Goal: Task Accomplishment & Management: Use online tool/utility

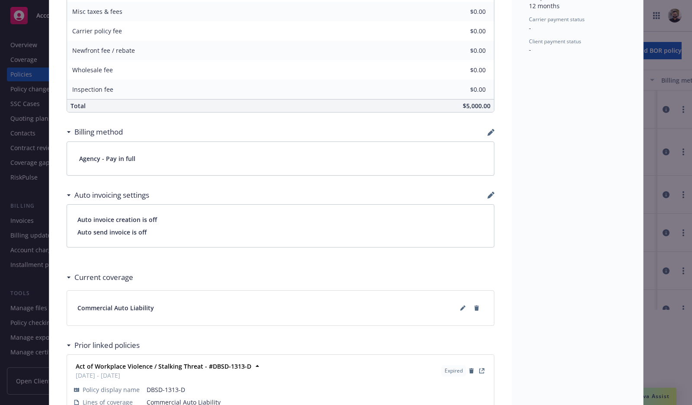
scroll to position [498, 0]
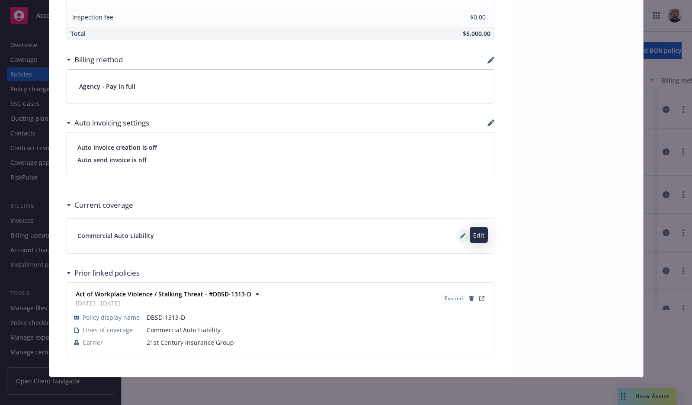
click at [463, 234] on icon at bounding box center [464, 234] width 2 height 2
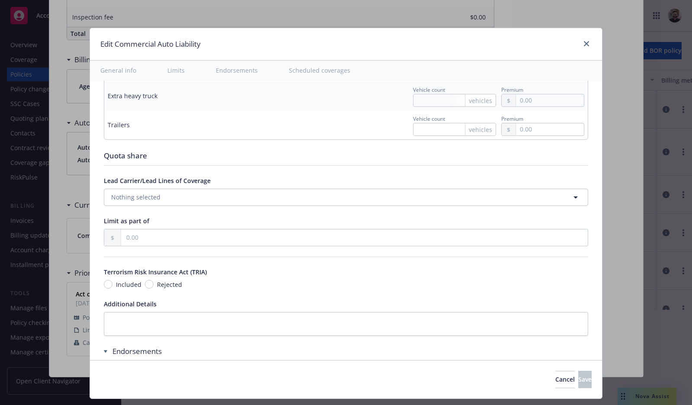
scroll to position [0, 0]
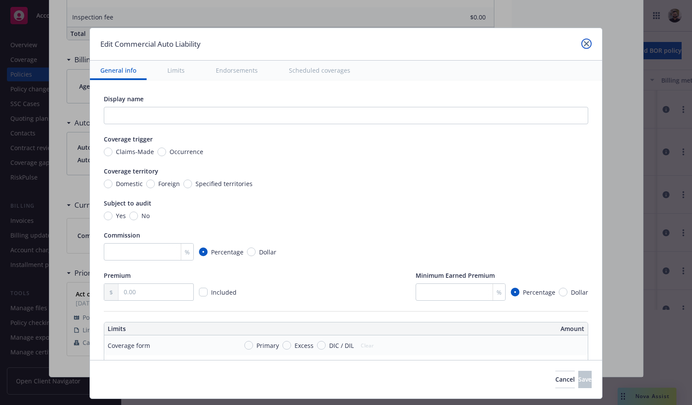
click at [584, 45] on icon "close" at bounding box center [586, 43] width 5 height 5
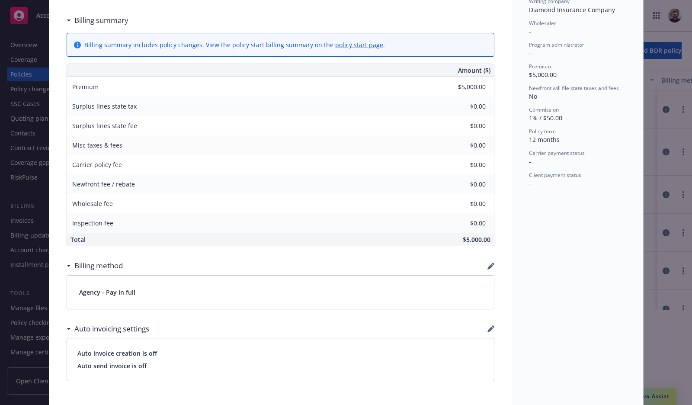
scroll to position [498, 0]
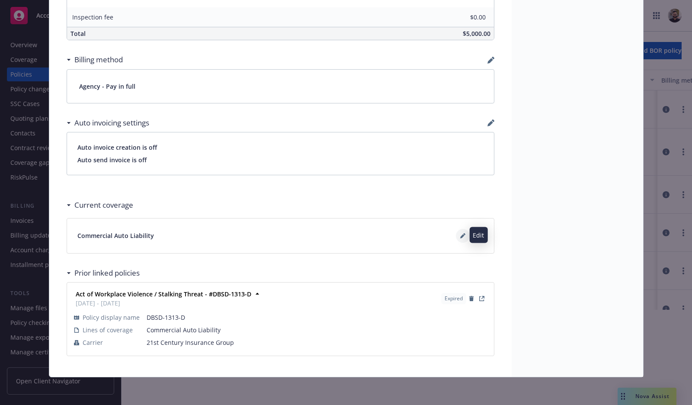
click at [460, 236] on icon at bounding box center [462, 236] width 4 height 4
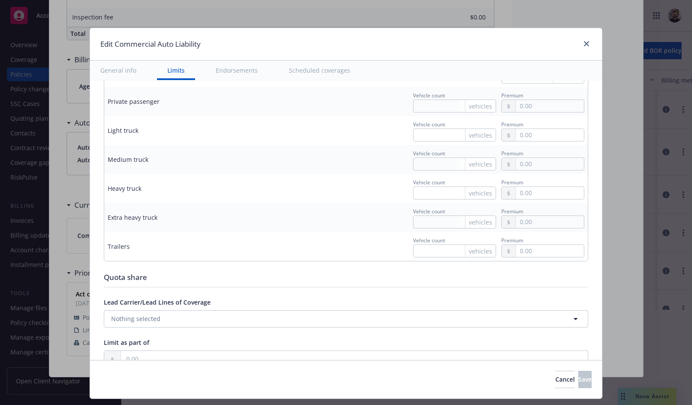
scroll to position [1192, 0]
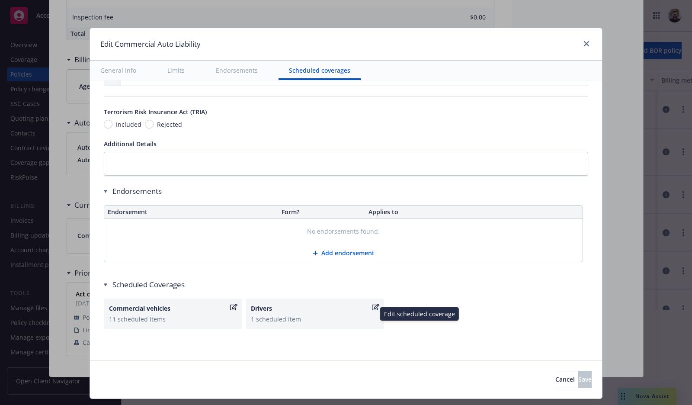
click at [347, 309] on div "Drivers" at bounding box center [310, 308] width 119 height 9
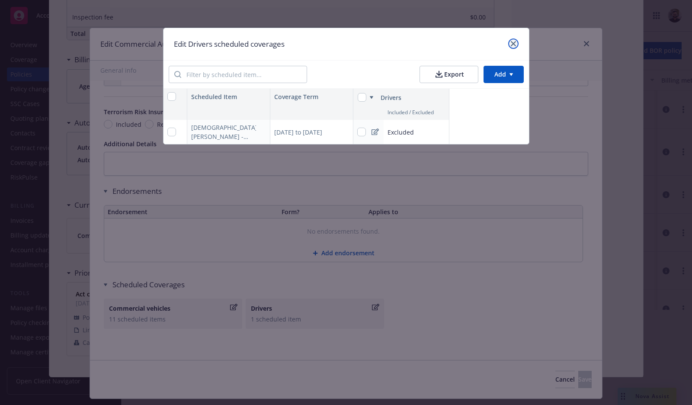
click at [511, 42] on icon "close" at bounding box center [513, 43] width 5 height 5
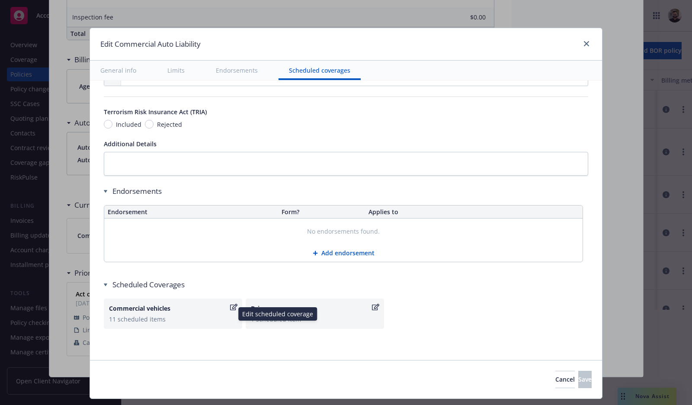
click at [193, 305] on div "Commercial vehicles" at bounding box center [168, 308] width 119 height 9
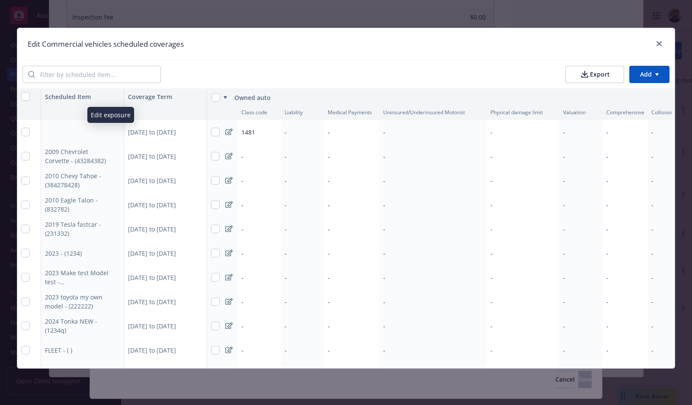
click at [110, 131] on button "button" at bounding box center [115, 132] width 10 height 10
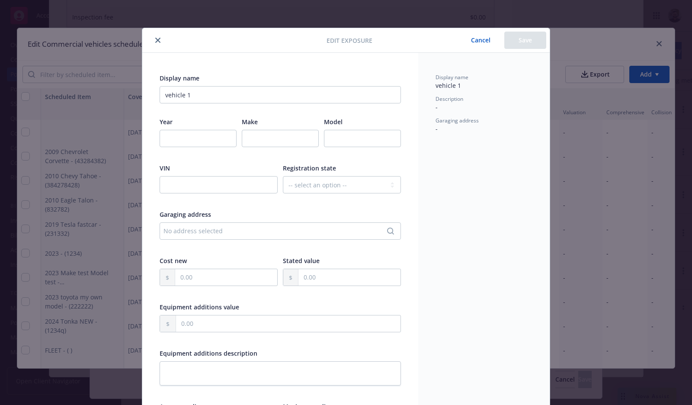
click at [472, 41] on button "Cancel" at bounding box center [480, 40] width 47 height 17
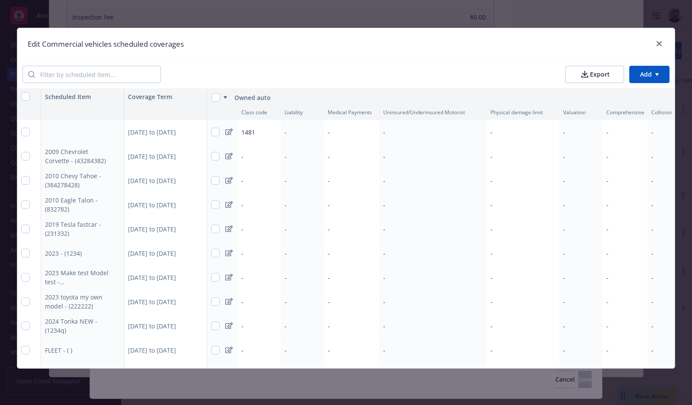
click at [110, 133] on button "button" at bounding box center [115, 132] width 10 height 10
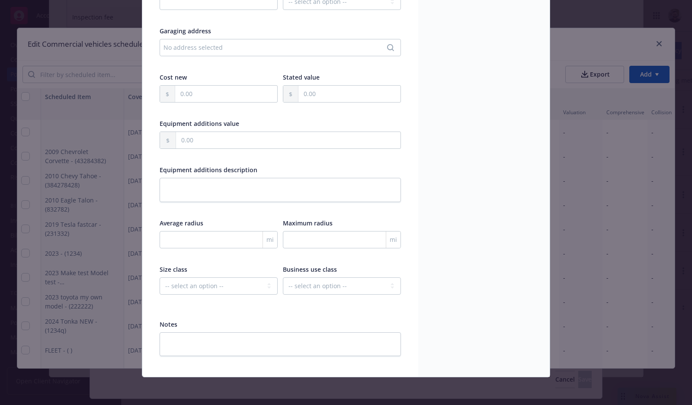
scroll to position [0, 0]
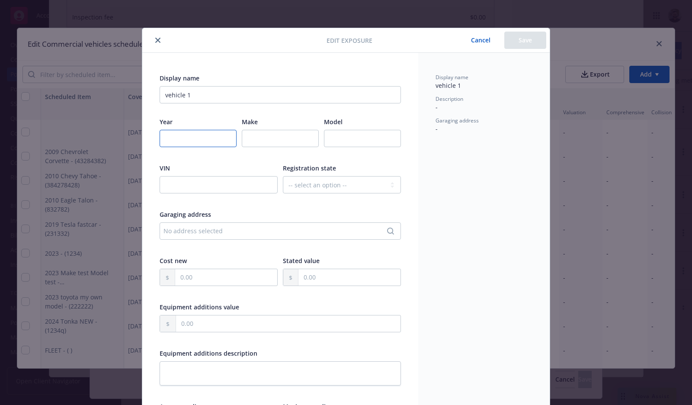
click at [208, 134] on input "number" at bounding box center [198, 138] width 77 height 17
type input "1"
click at [223, 136] on input "1" at bounding box center [198, 138] width 77 height 17
click at [488, 39] on button "Cancel" at bounding box center [480, 40] width 47 height 17
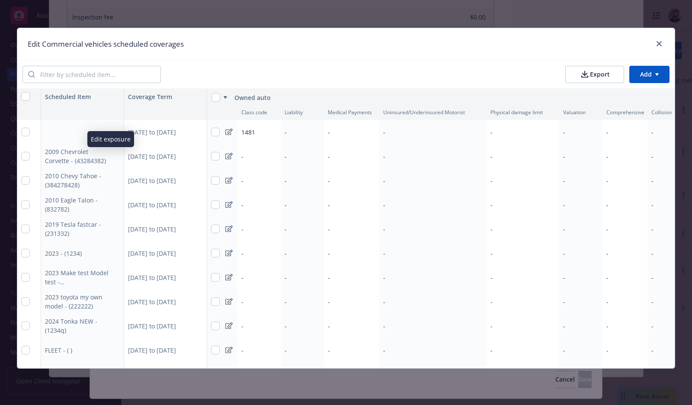
click at [110, 159] on button "button" at bounding box center [115, 156] width 10 height 10
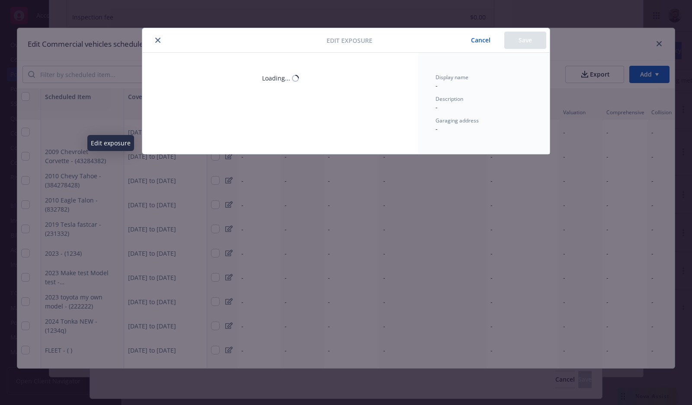
select select "DC"
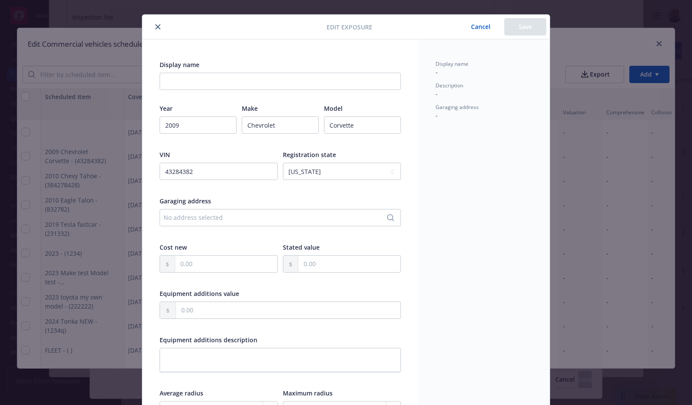
scroll to position [0, 0]
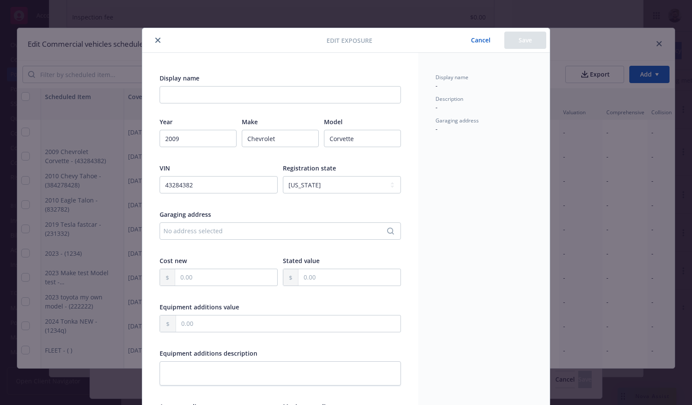
click at [482, 45] on button "Cancel" at bounding box center [480, 40] width 47 height 17
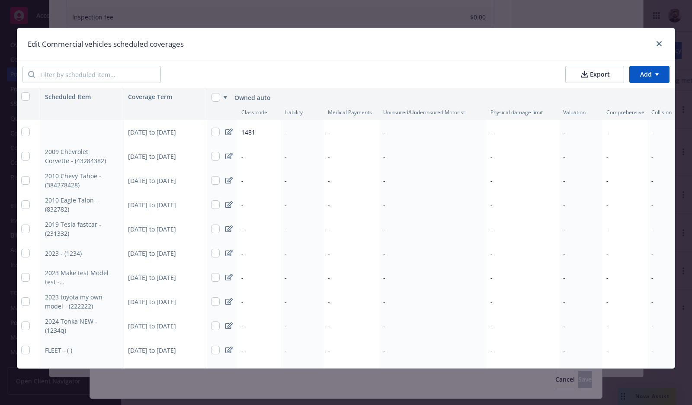
click at [255, 153] on div "-" at bounding box center [258, 156] width 43 height 24
click at [226, 158] on html "Accounts Overview Coverage Policies Policy changes SSC Cases Quoting plans Cont…" at bounding box center [346, 202] width 692 height 405
click at [225, 159] on icon at bounding box center [228, 156] width 7 height 7
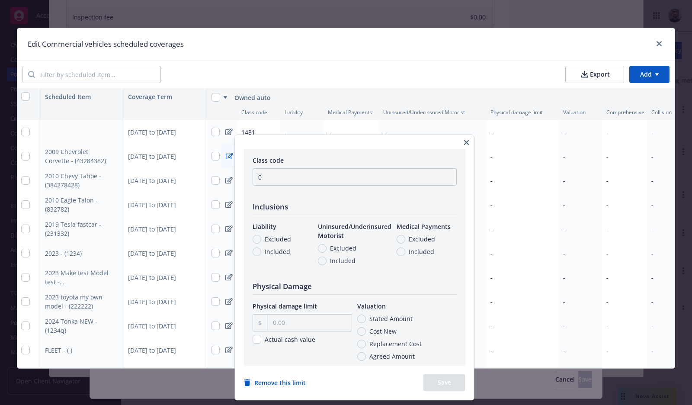
click at [469, 144] on icon "button" at bounding box center [466, 142] width 5 height 5
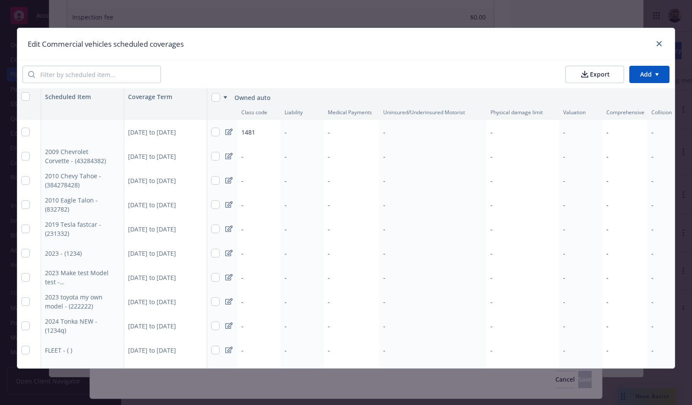
click at [259, 140] on div "1481" at bounding box center [258, 132] width 43 height 24
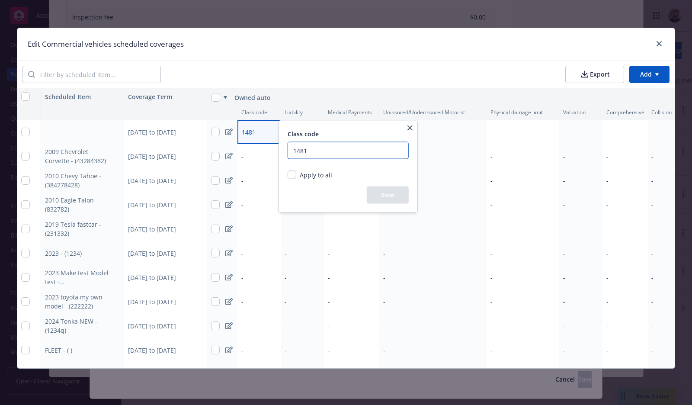
click at [292, 150] on input "1481" at bounding box center [348, 150] width 121 height 17
type input "01481"
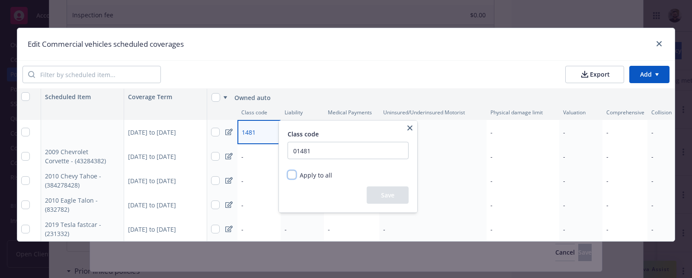
click at [295, 174] on input "Apply to all" at bounding box center [292, 174] width 9 height 9
checkbox input "true"
radio input "true"
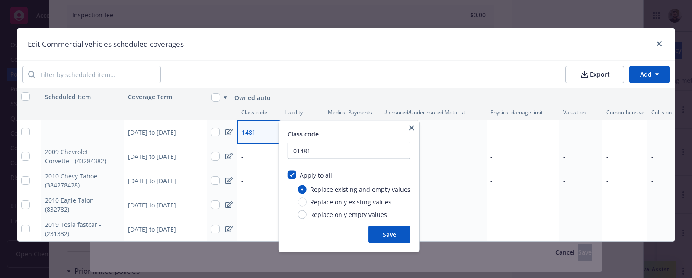
click at [354, 215] on span "Replace only empty values" at bounding box center [348, 214] width 77 height 9
click at [307, 215] on input "Replace only empty values" at bounding box center [302, 214] width 9 height 9
radio input "true"
click at [316, 176] on span "Apply to all" at bounding box center [316, 175] width 32 height 8
click at [296, 176] on input "Apply to all" at bounding box center [292, 174] width 9 height 9
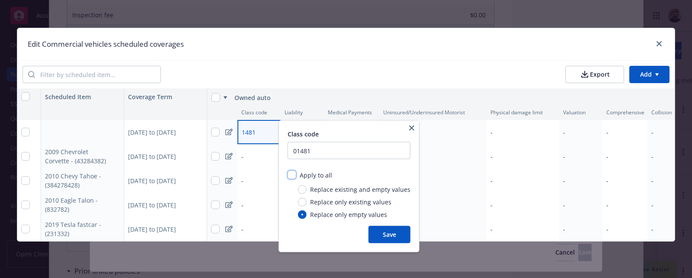
checkbox input "false"
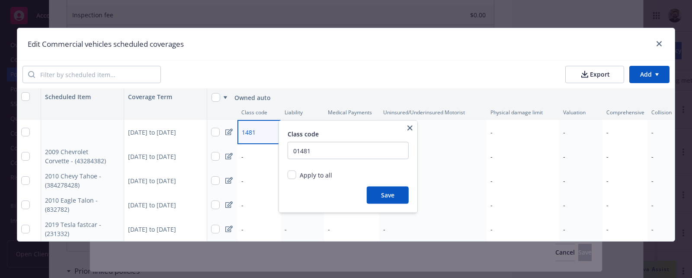
click at [395, 199] on button "Save" at bounding box center [388, 194] width 42 height 17
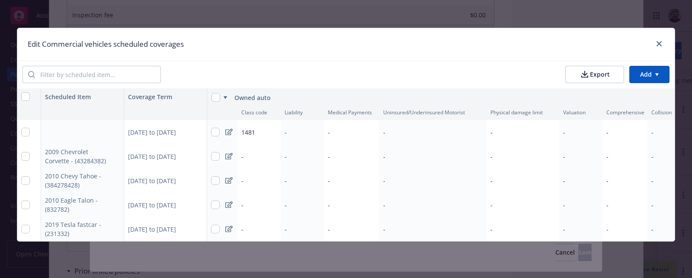
click at [241, 163] on div "-" at bounding box center [258, 156] width 43 height 24
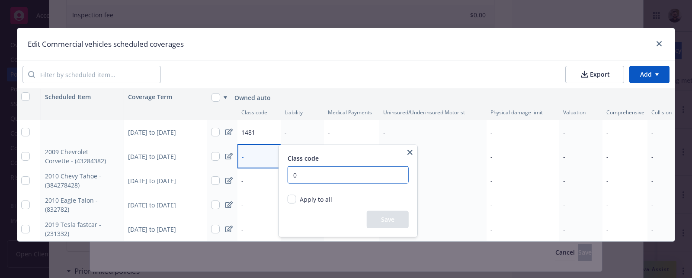
click at [304, 175] on input "0" at bounding box center [348, 174] width 121 height 17
type input "0123"
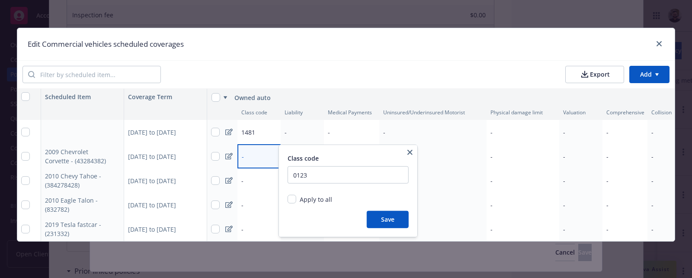
click at [376, 213] on button "Save" at bounding box center [388, 219] width 42 height 17
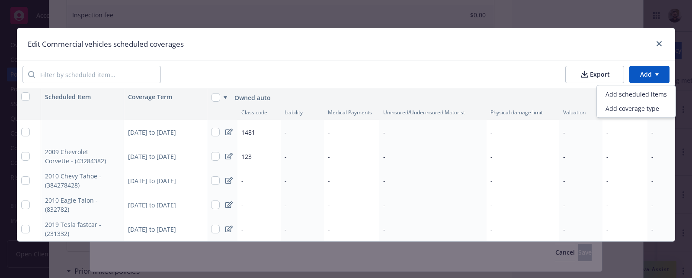
click at [660, 77] on html "Accounts Overview Coverage Policies Policy changes SSC Cases Quoting plans Cont…" at bounding box center [346, 139] width 692 height 278
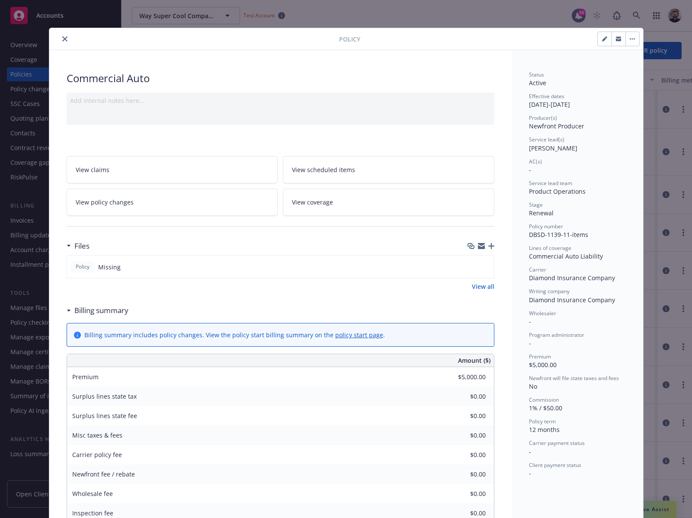
click at [62, 41] on icon "close" at bounding box center [64, 38] width 5 height 5
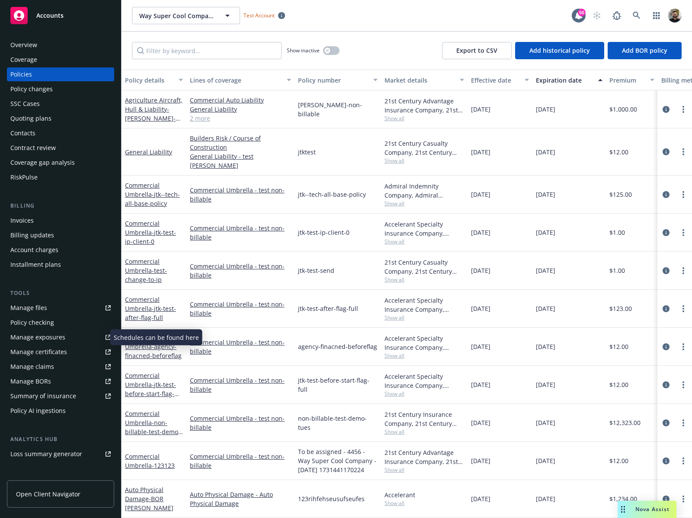
click at [56, 340] on div "Manage exposures" at bounding box center [37, 337] width 55 height 14
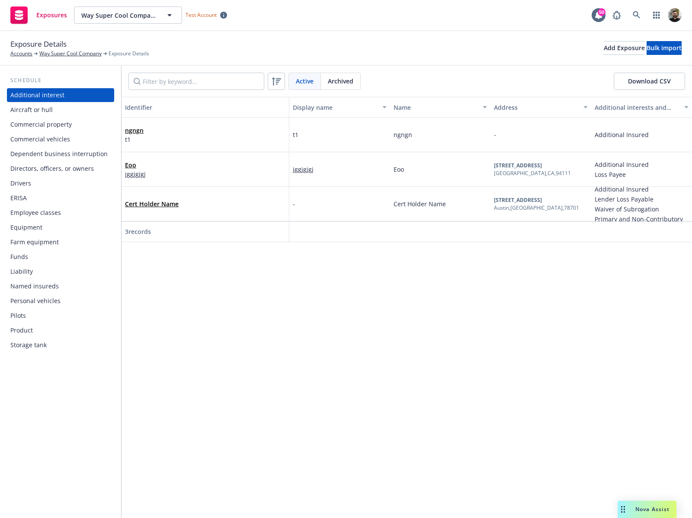
click at [62, 134] on div "Commercial vehicles" at bounding box center [40, 139] width 60 height 14
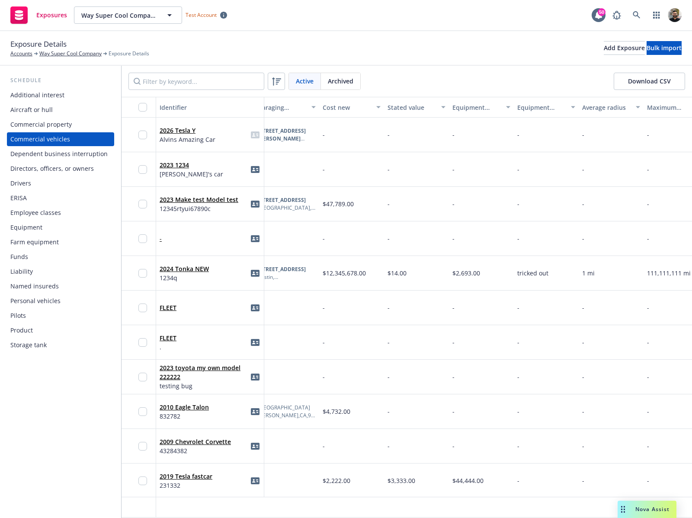
scroll to position [0, 554]
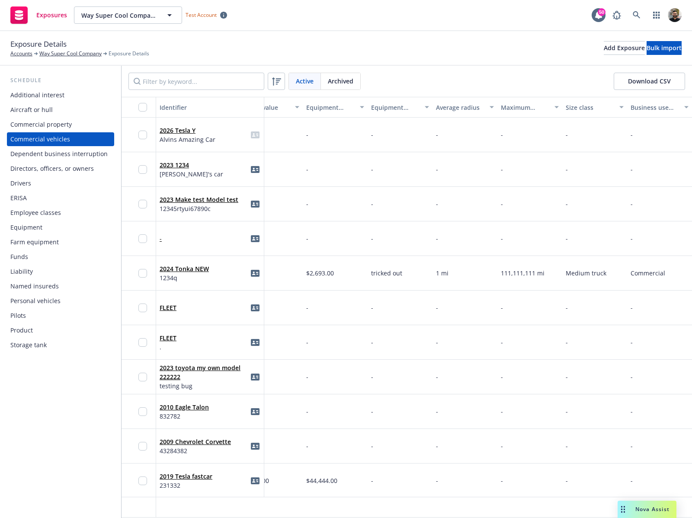
click at [65, 180] on div "Drivers" at bounding box center [60, 183] width 100 height 14
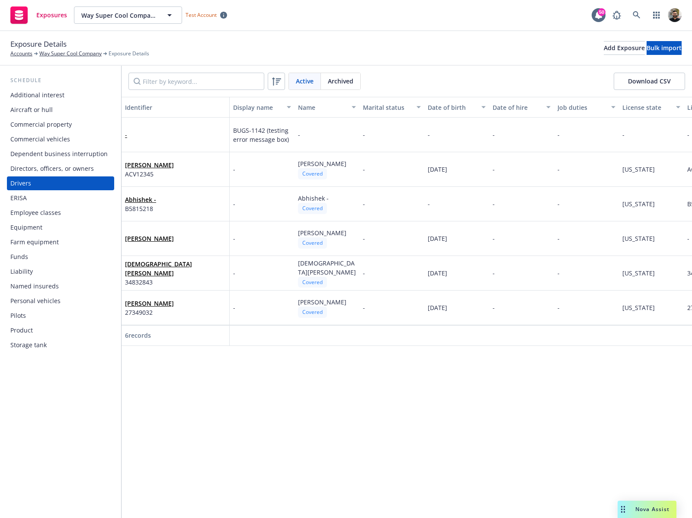
click at [48, 302] on div "Personal vehicles" at bounding box center [35, 301] width 50 height 14
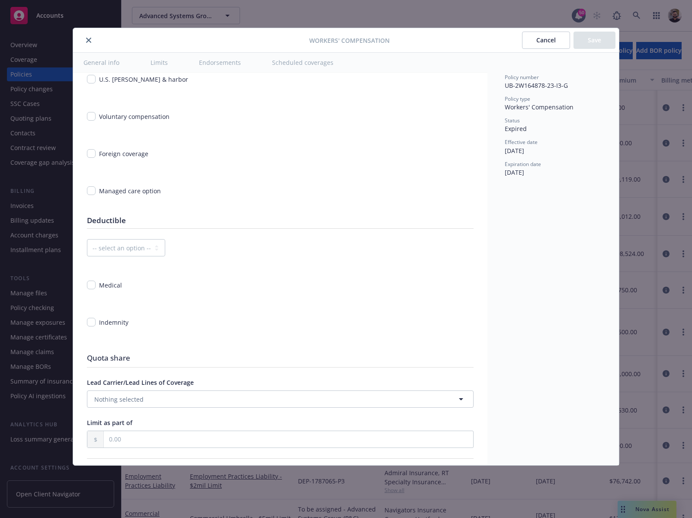
type textarea "x"
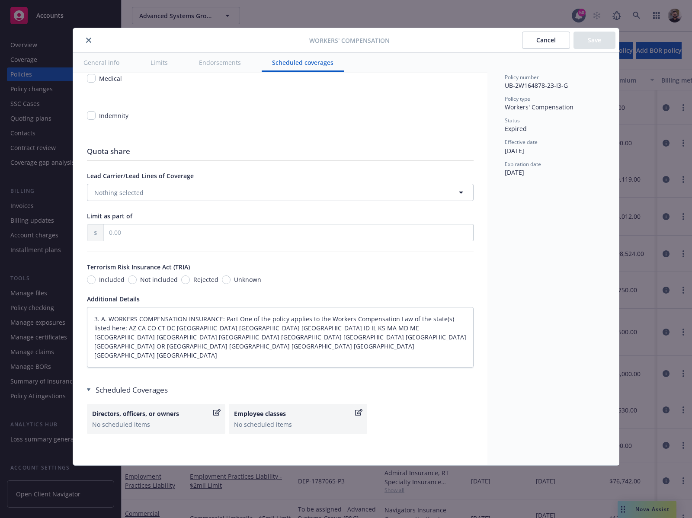
click at [539, 88] on span "UB-2W164878-23-I3-G" at bounding box center [536, 85] width 63 height 8
copy span "UB-2W164878-23-I3-G"
click at [532, 47] on button "Cancel" at bounding box center [546, 40] width 48 height 17
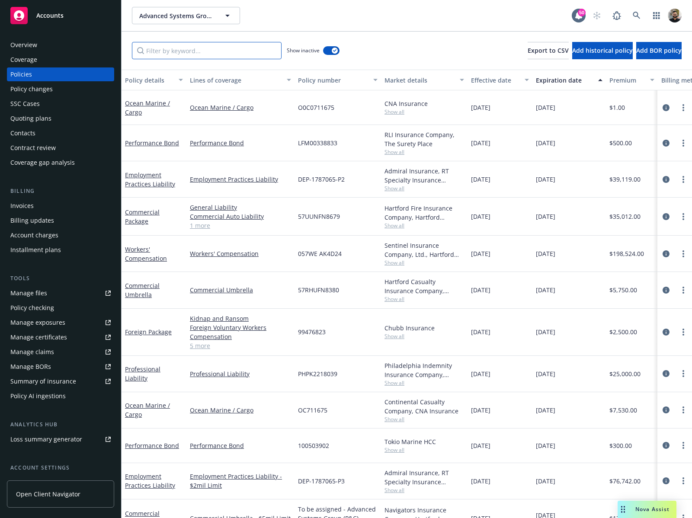
click at [229, 53] on input "Filter by keyword..." at bounding box center [207, 50] width 150 height 17
paste input "UB-2W164878-23-I3-G"
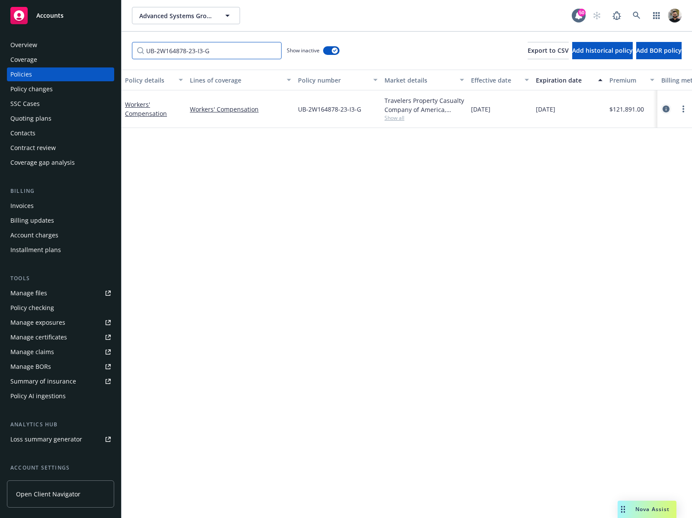
type input "UB-2W164878-23-I3-G"
click at [668, 108] on icon "circleInformation" at bounding box center [666, 109] width 7 height 7
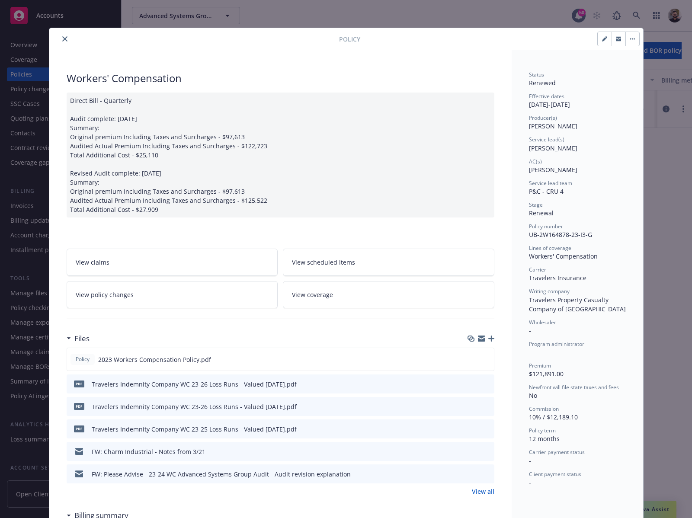
scroll to position [611, 0]
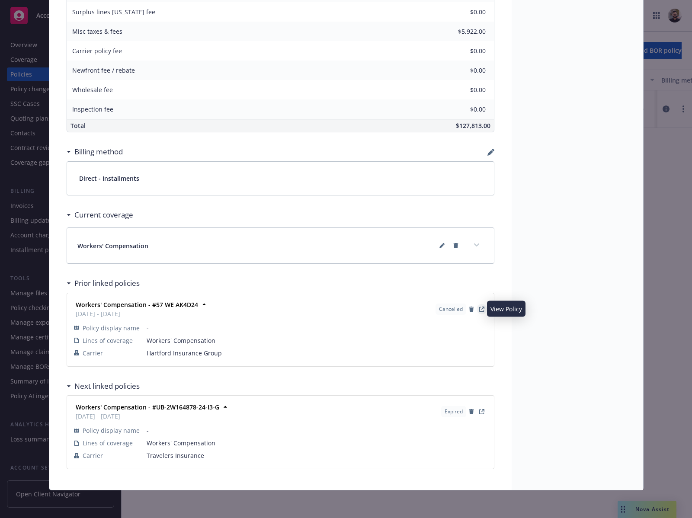
click at [481, 308] on icon "View Policy" at bounding box center [482, 308] width 3 height 3
click at [439, 245] on icon at bounding box center [441, 245] width 5 height 5
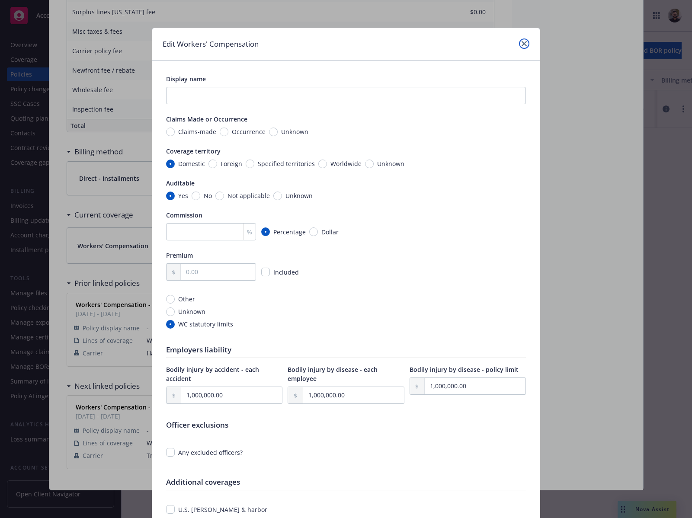
click at [522, 42] on icon "close" at bounding box center [524, 43] width 5 height 5
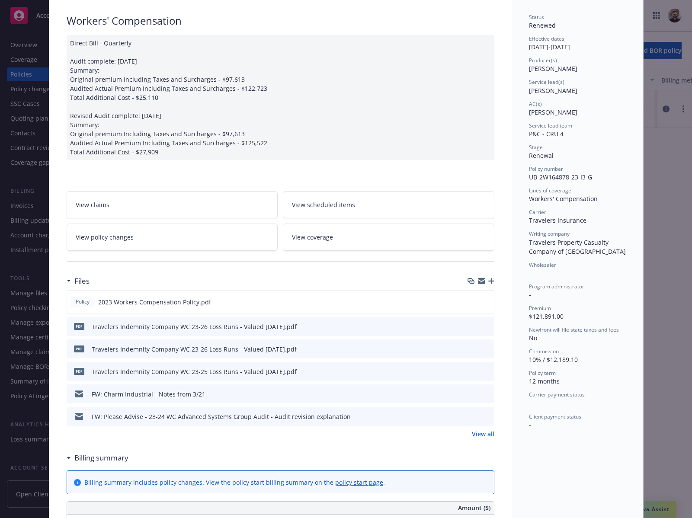
scroll to position [0, 0]
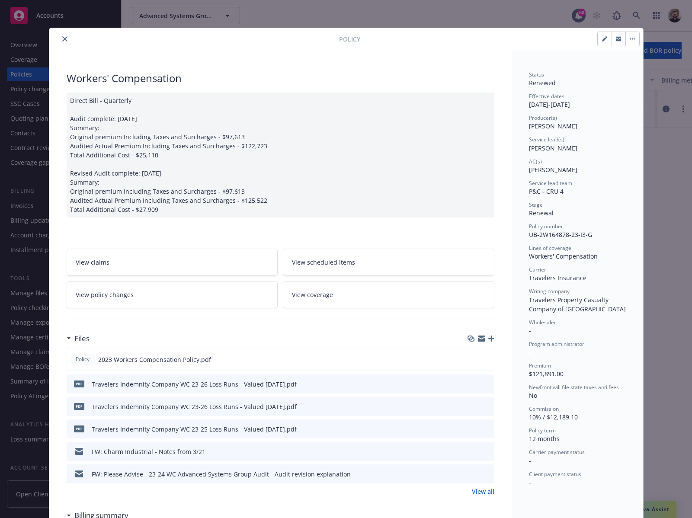
click at [55, 38] on div at bounding box center [196, 39] width 286 height 10
click at [60, 38] on button "close" at bounding box center [65, 39] width 10 height 10
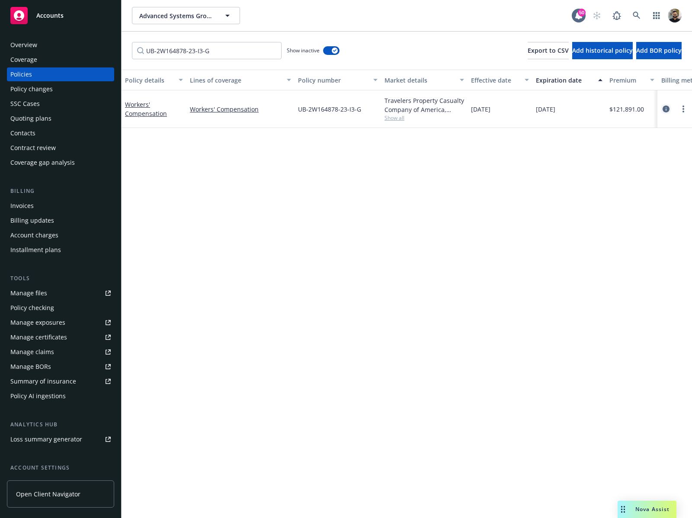
click at [667, 109] on icon "circleInformation" at bounding box center [666, 109] width 7 height 7
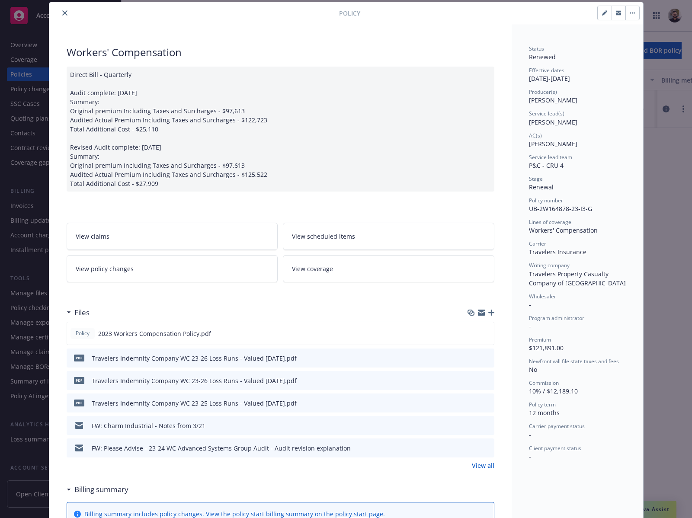
scroll to position [611, 0]
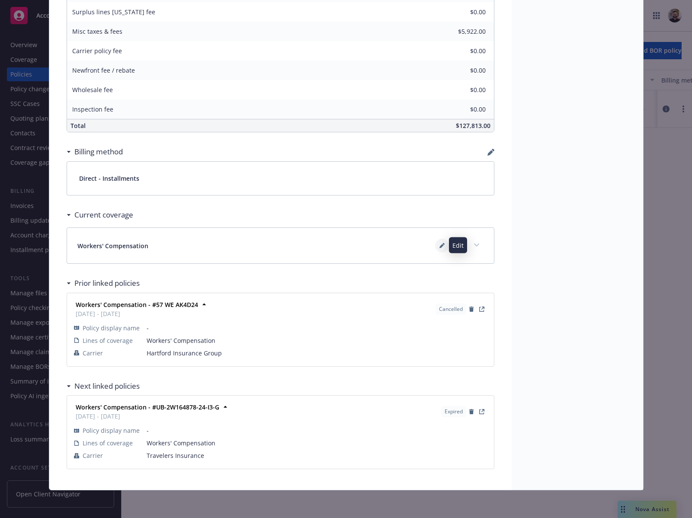
click at [441, 244] on button at bounding box center [442, 246] width 14 height 14
type textarea "x"
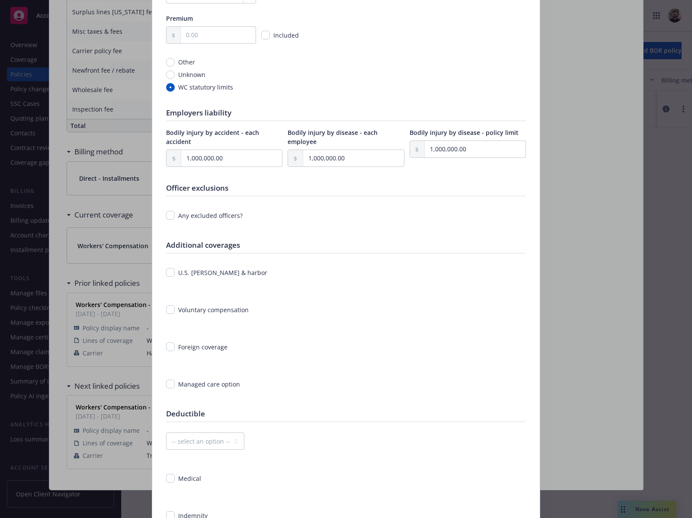
scroll to position [0, 0]
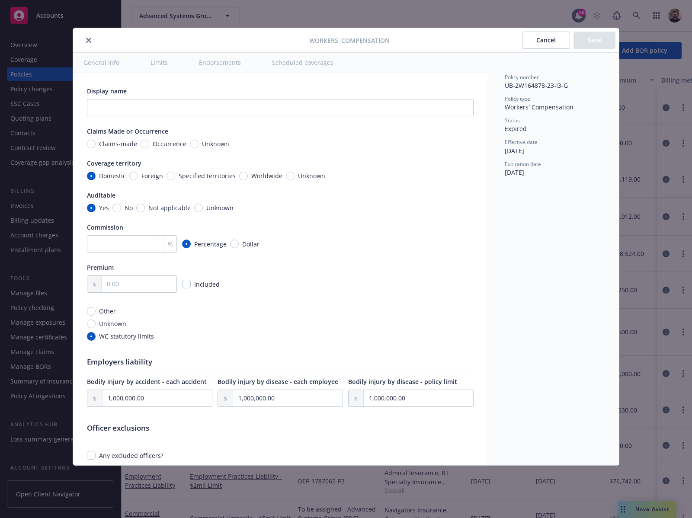
type textarea "x"
click at [533, 34] on button "Cancel" at bounding box center [546, 40] width 48 height 17
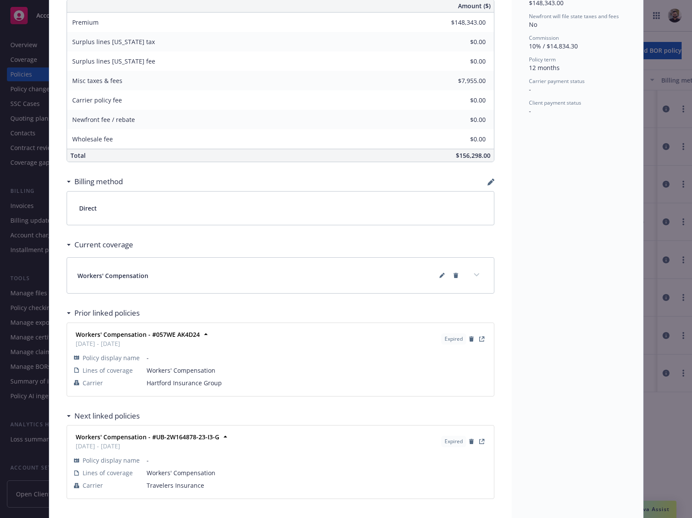
scroll to position [499, 0]
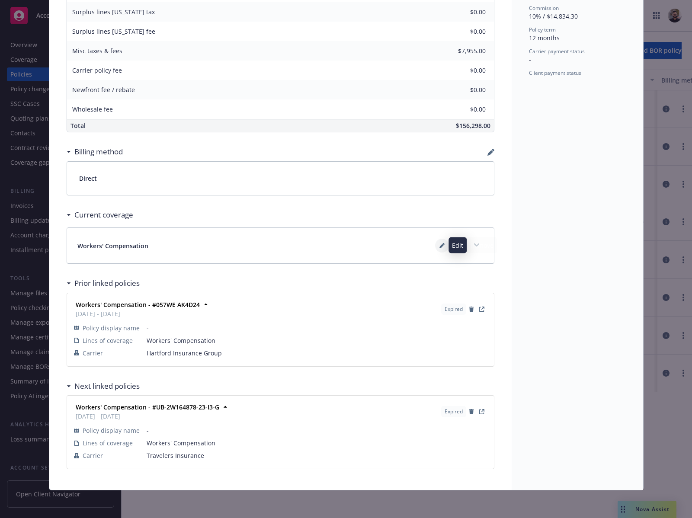
click at [439, 245] on icon at bounding box center [441, 246] width 4 height 4
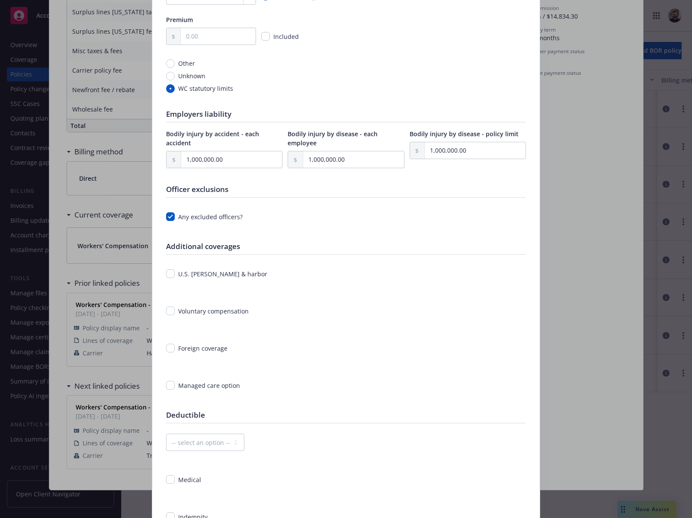
scroll to position [542, 0]
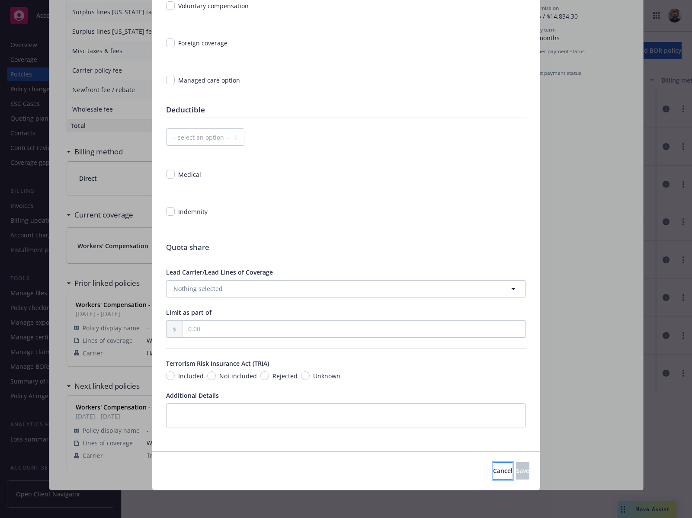
click at [493, 477] on button "Cancel" at bounding box center [502, 470] width 19 height 17
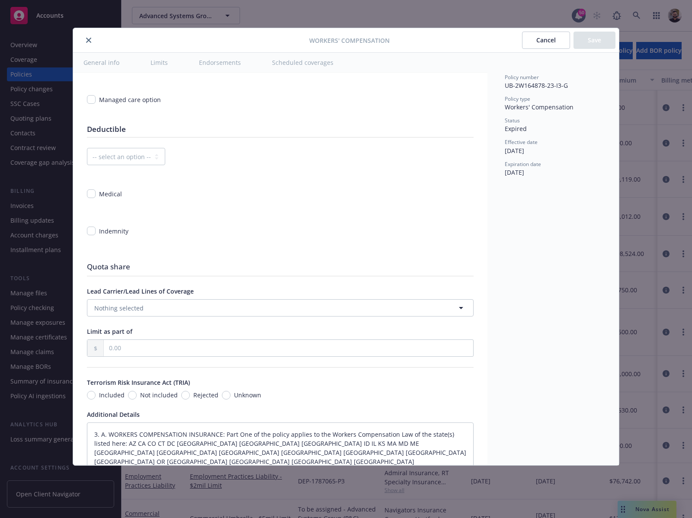
type textarea "x"
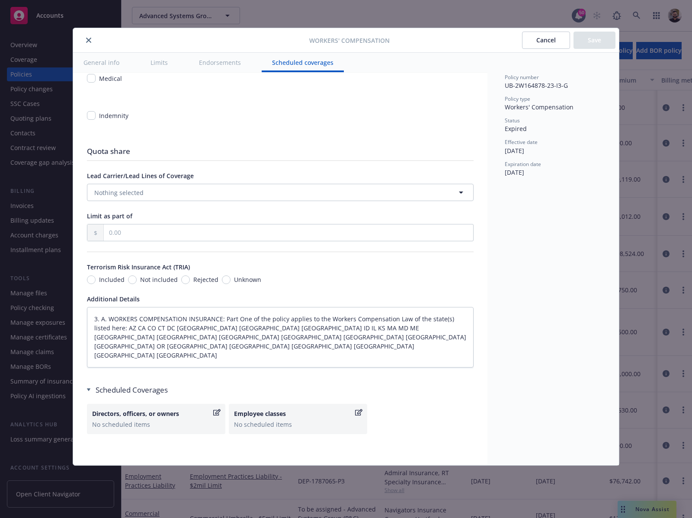
click at [542, 44] on button "Cancel" at bounding box center [546, 40] width 48 height 17
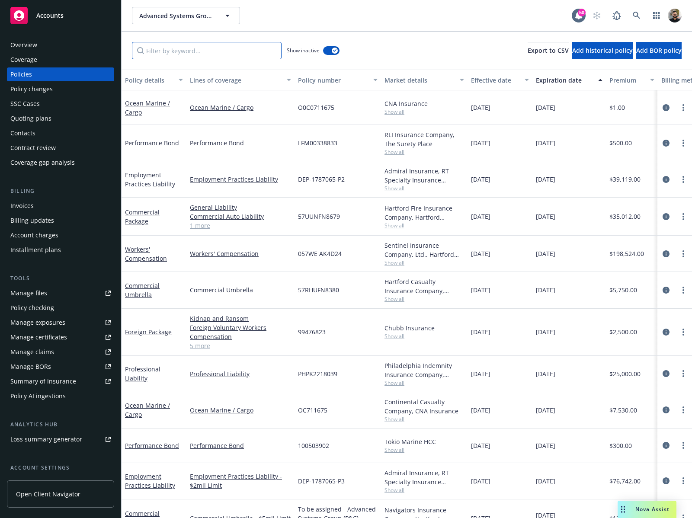
click at [220, 54] on input "Filter by keyword..." at bounding box center [207, 50] width 150 height 17
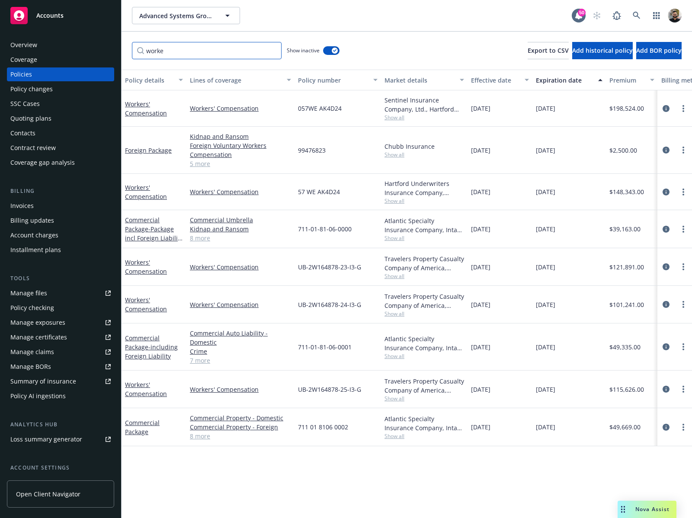
type input "worke"
click at [237, 266] on link "Workers' Compensation" at bounding box center [240, 267] width 101 height 9
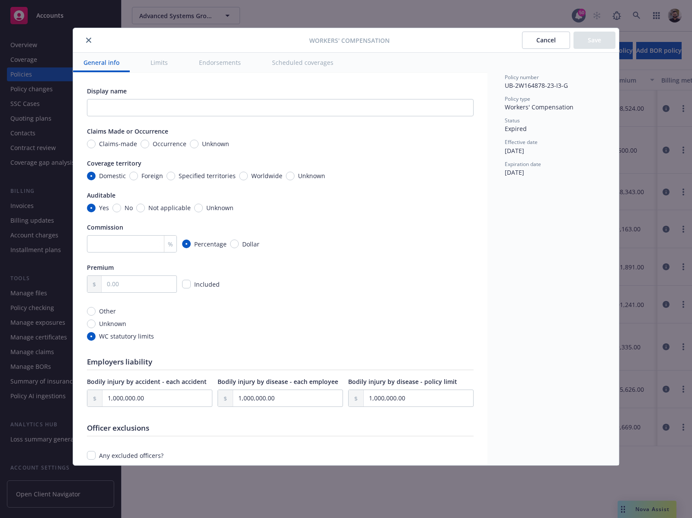
scroll to position [641, 0]
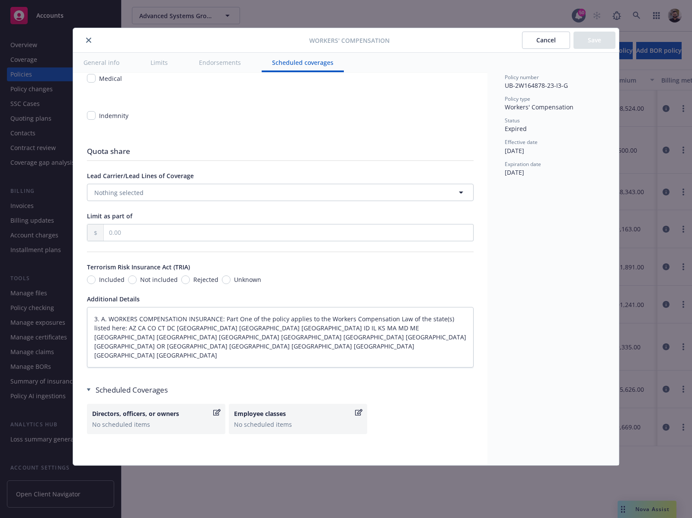
click at [548, 38] on button "Cancel" at bounding box center [546, 40] width 48 height 17
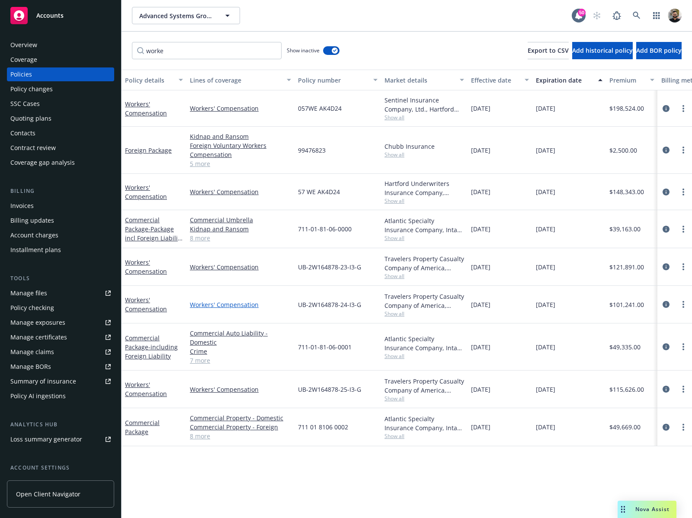
click at [220, 305] on link "Workers' Compensation" at bounding box center [240, 304] width 101 height 9
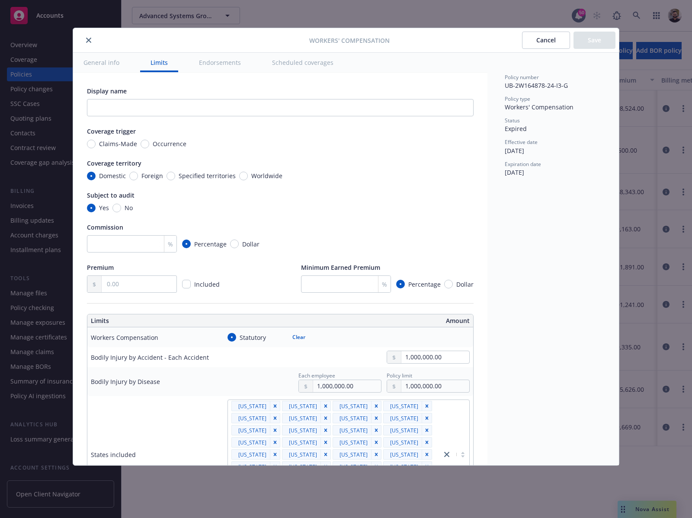
click at [534, 45] on button "Cancel" at bounding box center [546, 40] width 48 height 17
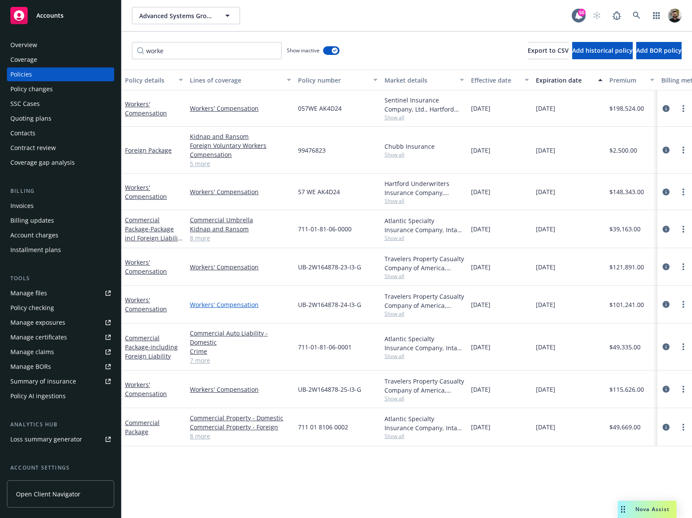
click at [233, 307] on link "Workers' Compensation" at bounding box center [240, 304] width 101 height 9
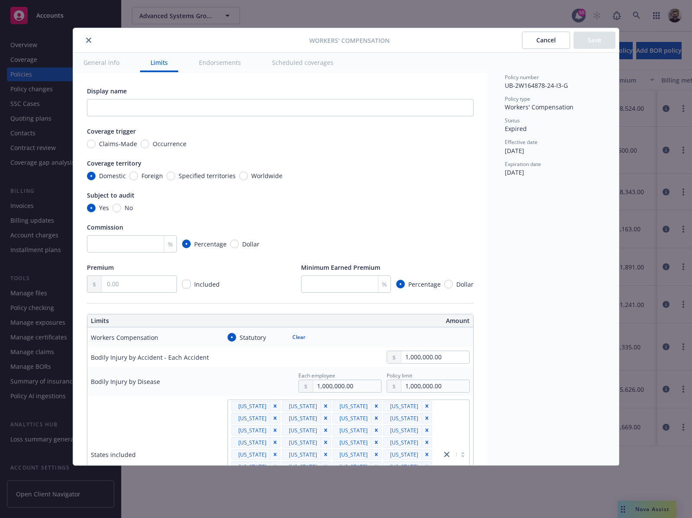
click at [524, 43] on button "Cancel" at bounding box center [546, 40] width 48 height 17
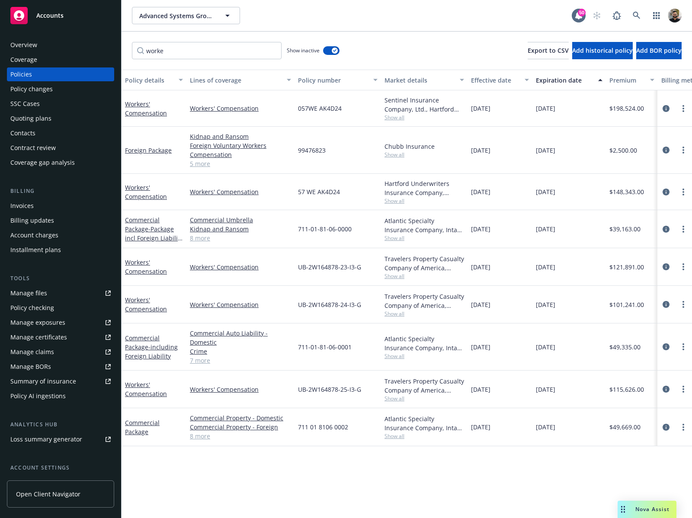
click at [230, 265] on link "Workers' Compensation" at bounding box center [240, 267] width 101 height 9
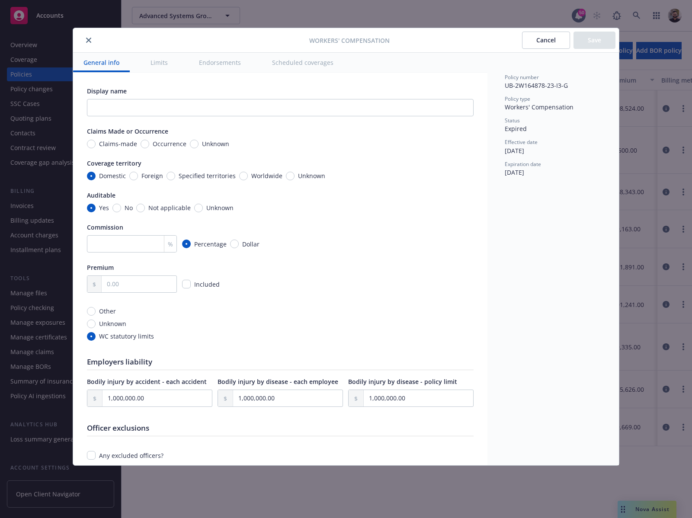
scroll to position [641, 0]
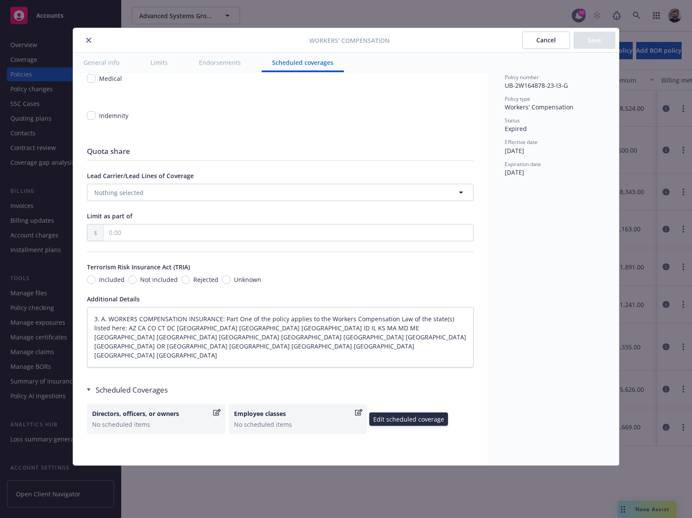
click at [298, 418] on div "Employee classes" at bounding box center [293, 413] width 119 height 9
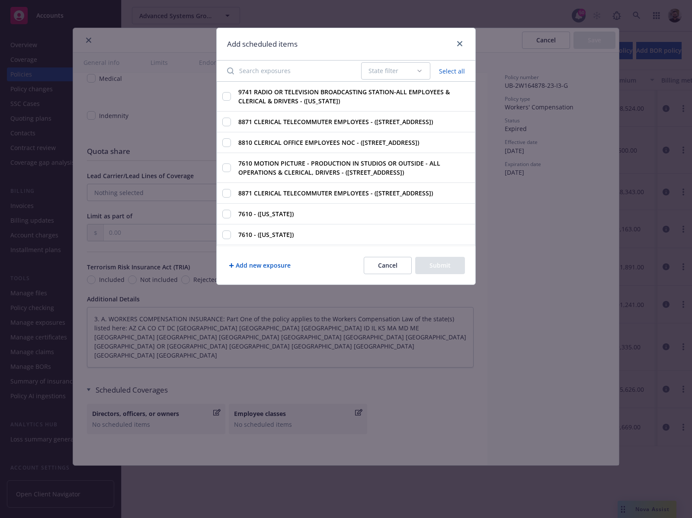
click at [382, 268] on button "Cancel" at bounding box center [388, 265] width 48 height 17
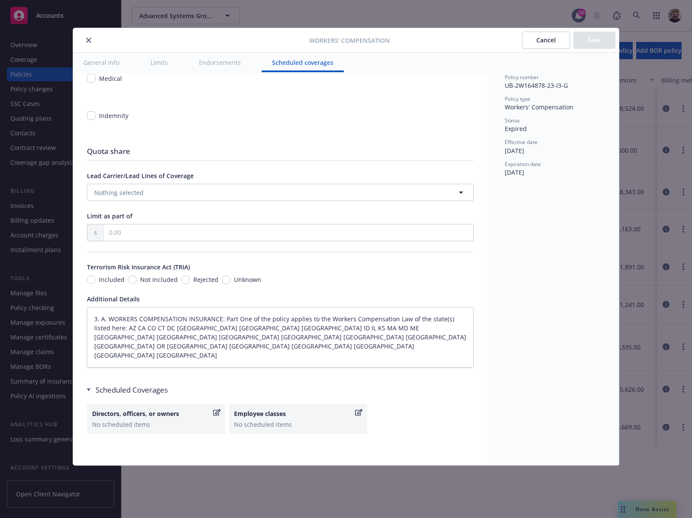
click at [544, 45] on button "Cancel" at bounding box center [546, 40] width 48 height 17
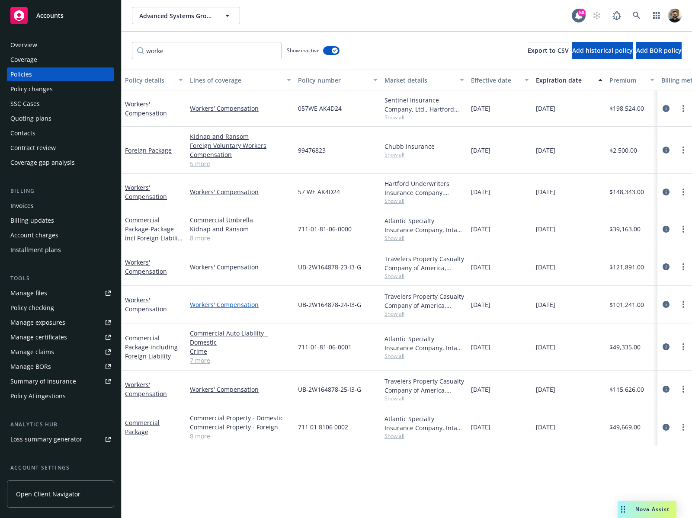
click at [250, 302] on link "Workers' Compensation" at bounding box center [240, 304] width 101 height 9
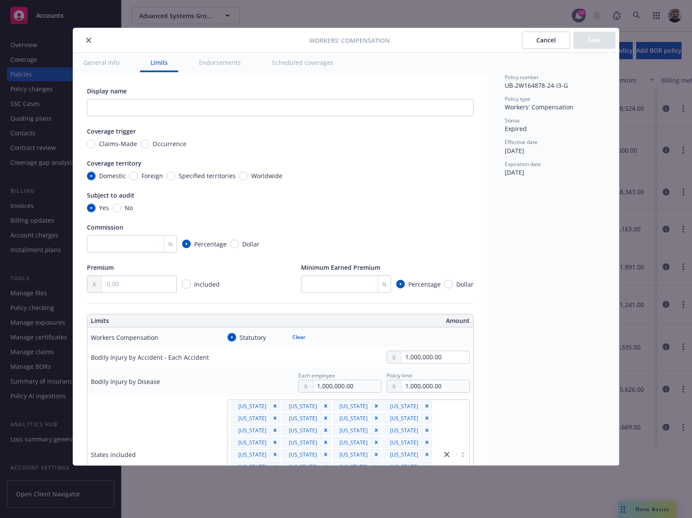
click at [527, 44] on button "Cancel" at bounding box center [546, 40] width 48 height 17
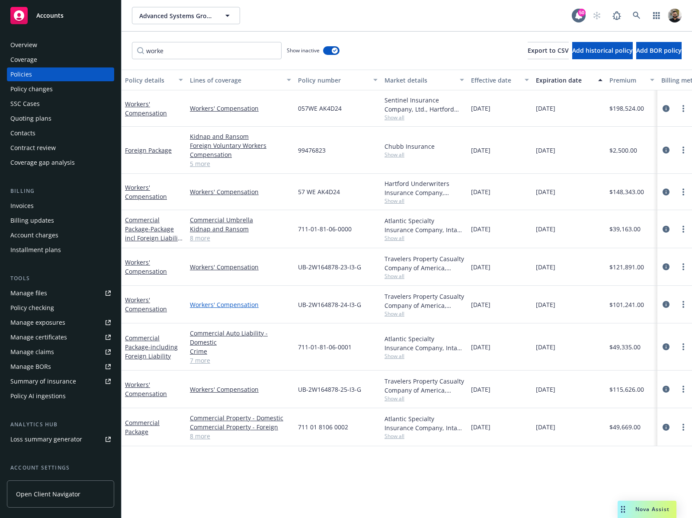
click at [244, 306] on link "Workers' Compensation" at bounding box center [240, 304] width 101 height 9
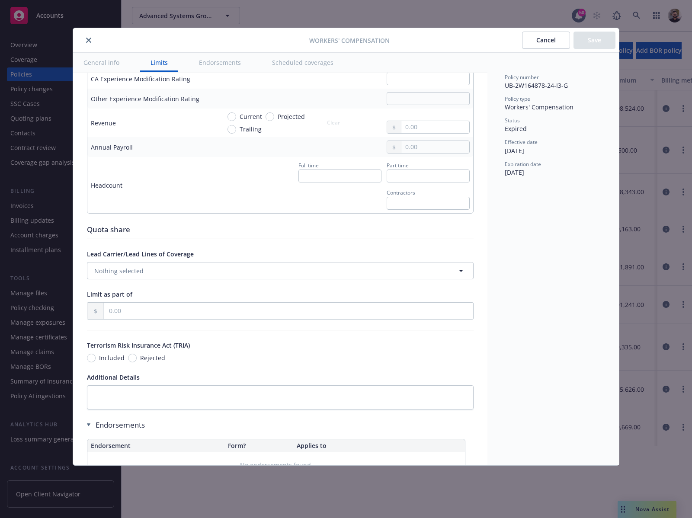
scroll to position [762, 0]
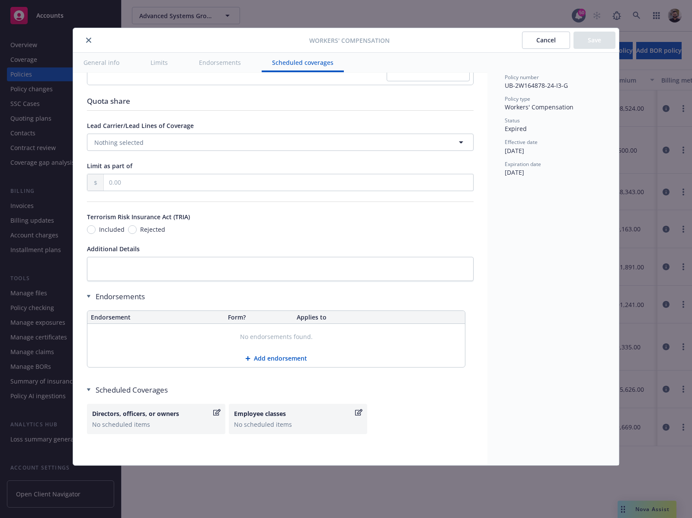
click at [548, 40] on button "Cancel" at bounding box center [546, 40] width 48 height 17
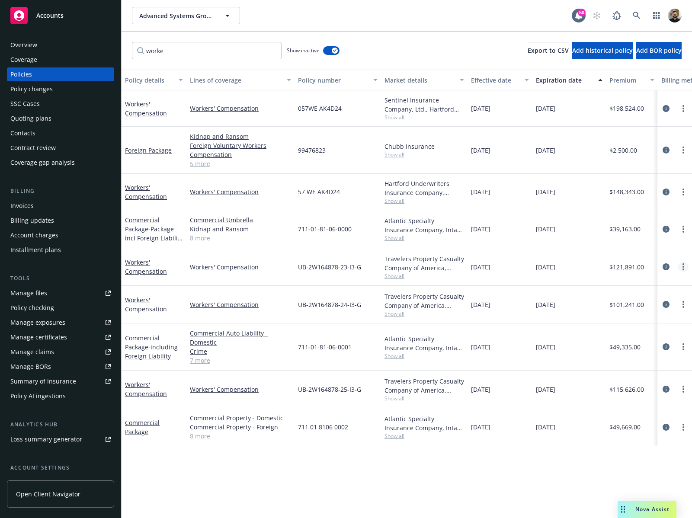
click at [680, 265] on link "more" at bounding box center [683, 267] width 10 height 10
click at [668, 266] on icon "circleInformation" at bounding box center [666, 266] width 7 height 7
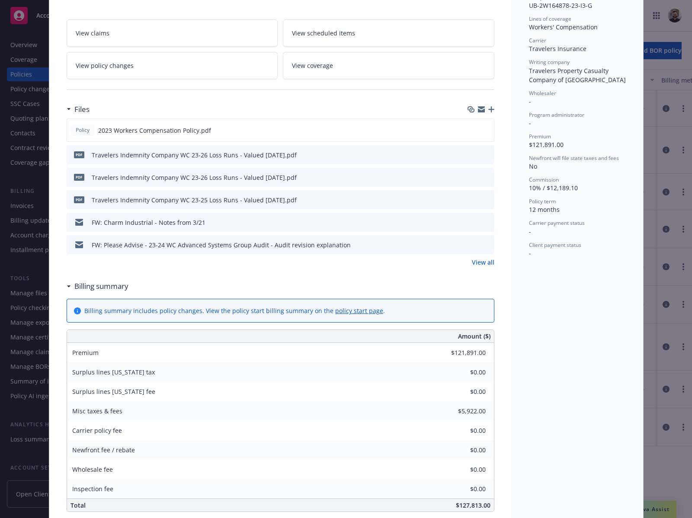
scroll to position [611, 0]
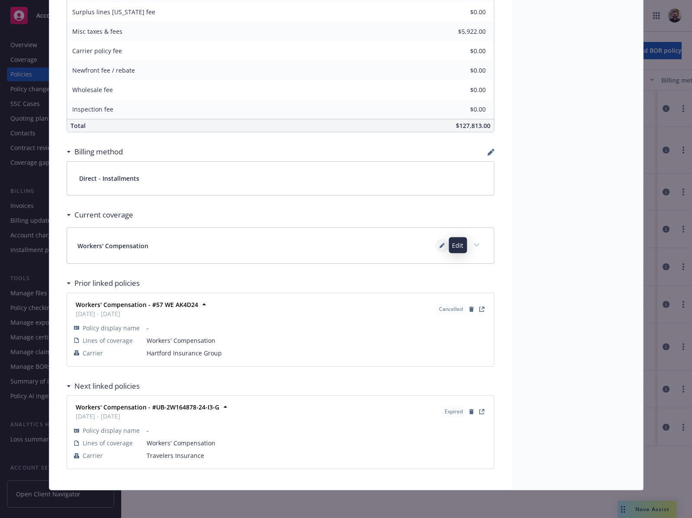
click at [439, 245] on icon at bounding box center [441, 246] width 4 height 4
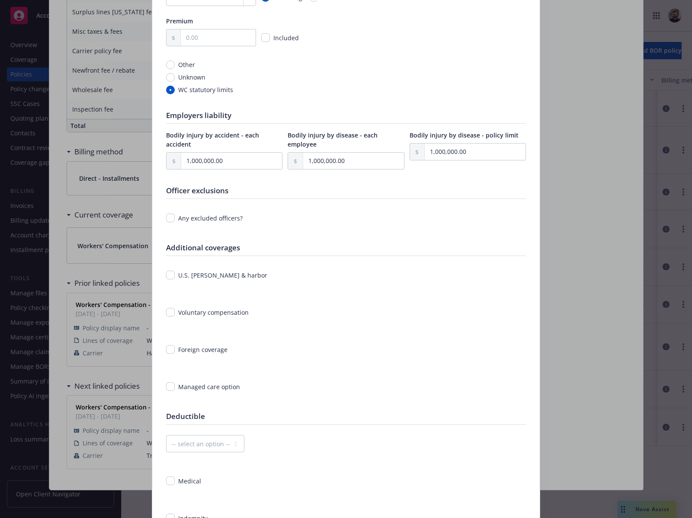
scroll to position [0, 0]
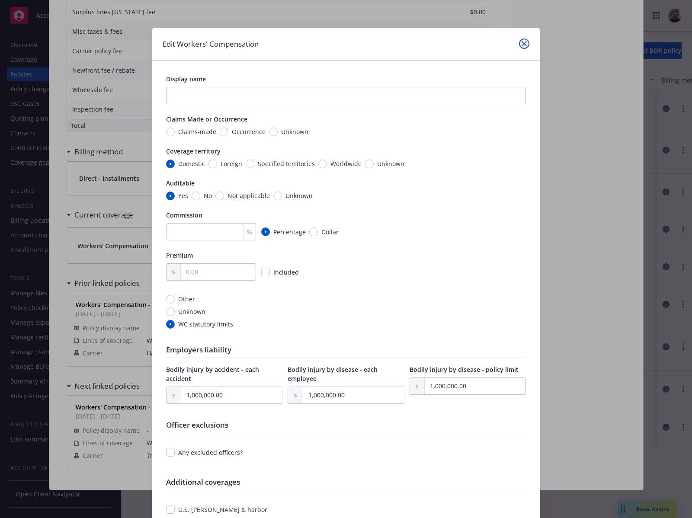
click at [522, 43] on icon "close" at bounding box center [524, 43] width 5 height 5
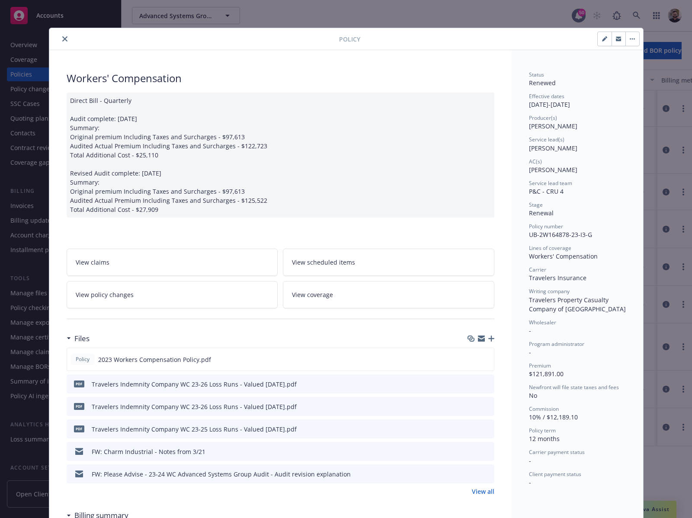
click at [376, 288] on link "View coverage" at bounding box center [389, 294] width 212 height 27
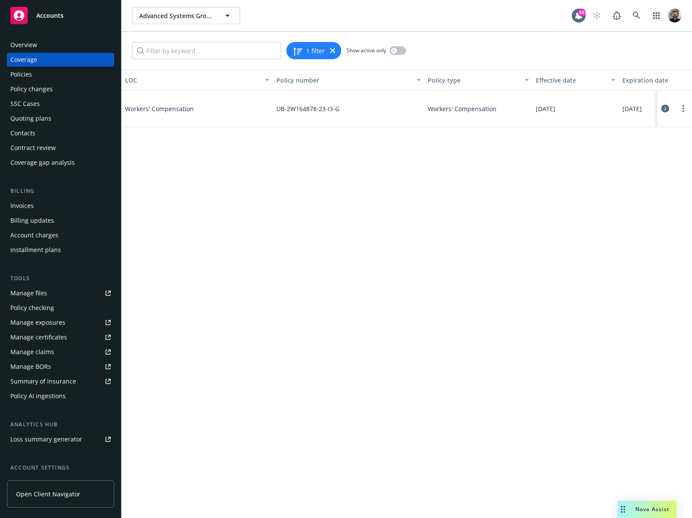
click at [662, 108] on icon at bounding box center [665, 109] width 8 height 8
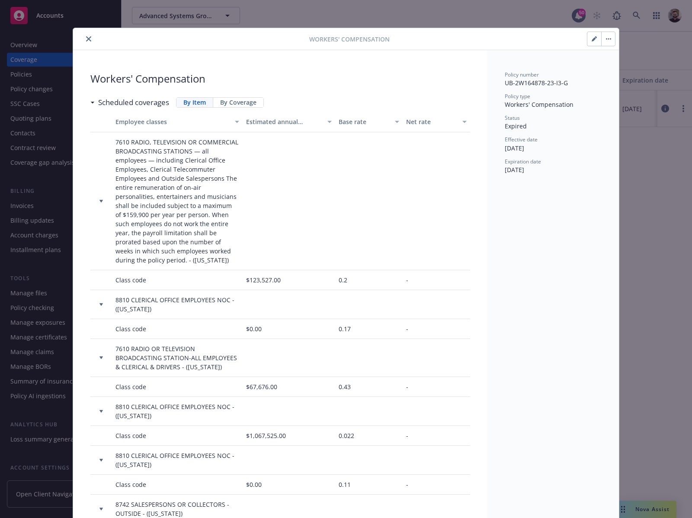
click at [592, 36] on icon "button" at bounding box center [594, 38] width 5 height 5
type textarea "x"
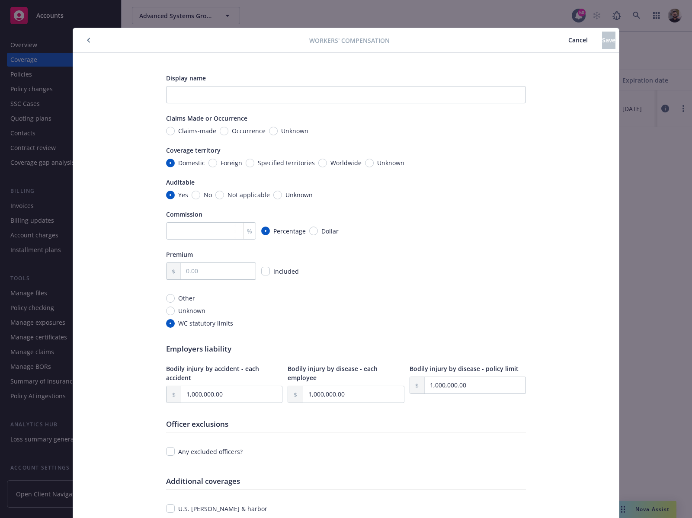
click at [568, 38] on span "Cancel" at bounding box center [577, 40] width 19 height 8
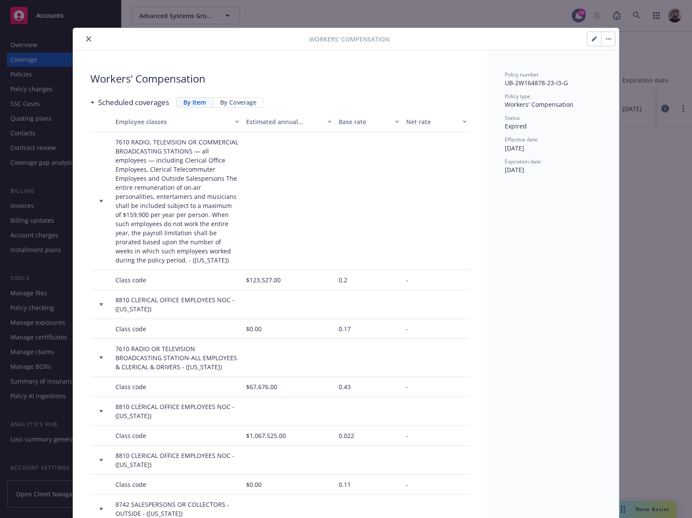
click at [429, 233] on div at bounding box center [436, 201] width 67 height 138
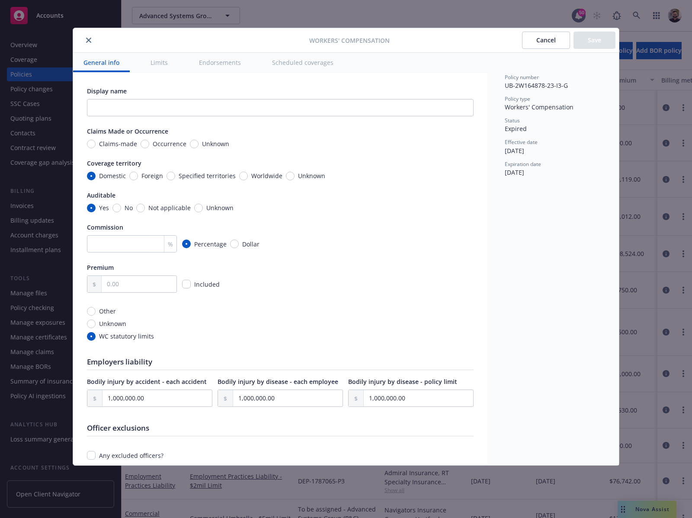
scroll to position [641, 0]
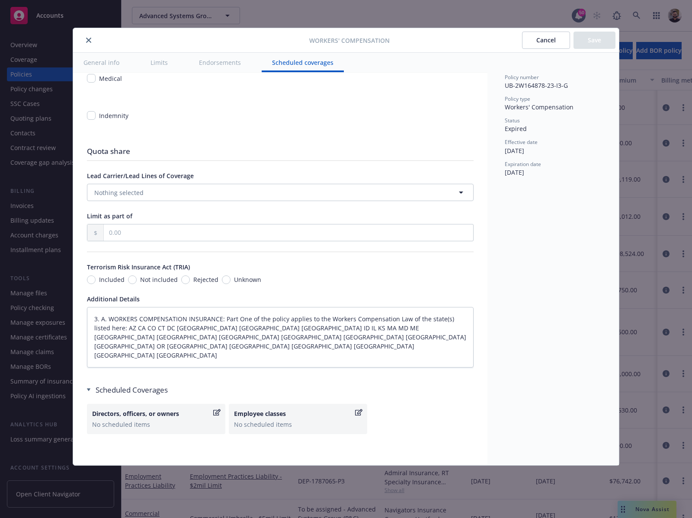
type textarea "x"
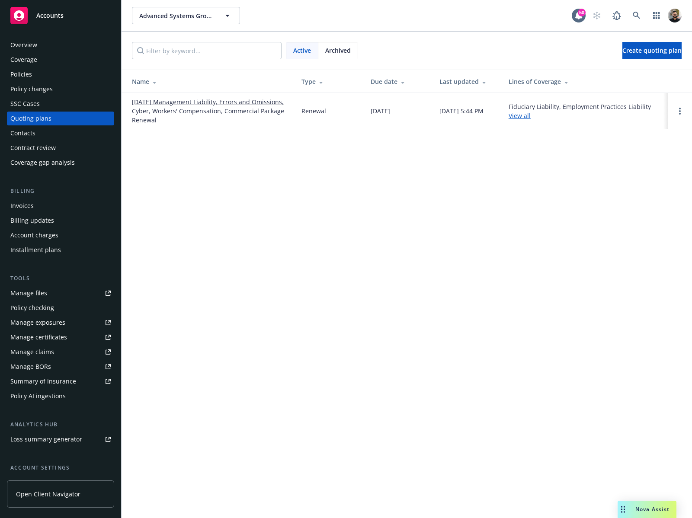
click at [332, 48] on span "Archived" at bounding box center [338, 50] width 26 height 9
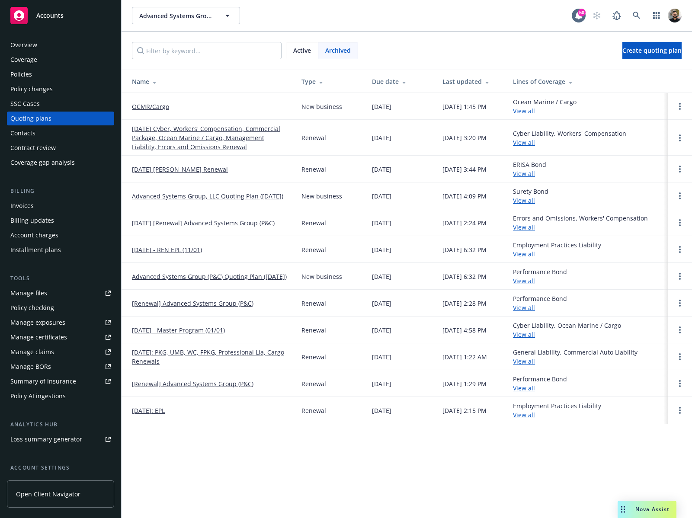
click at [302, 50] on span "Active" at bounding box center [302, 50] width 18 height 9
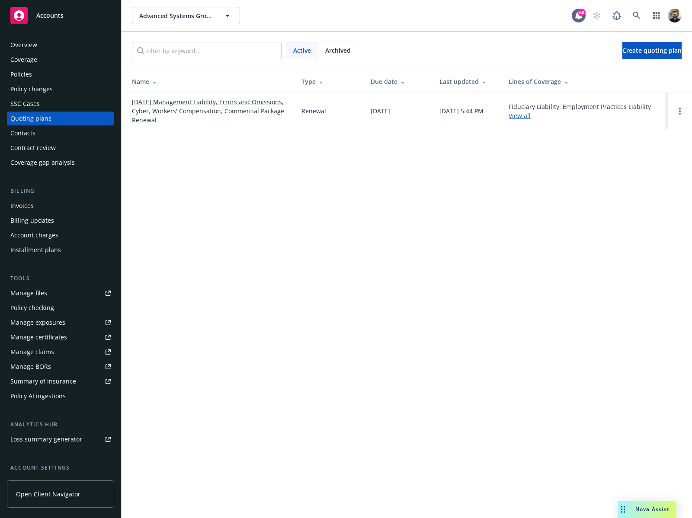
click at [238, 103] on link "[DATE] Management Liability, Errors and Omissions, Cyber, Workers' Compensation…" at bounding box center [210, 110] width 156 height 27
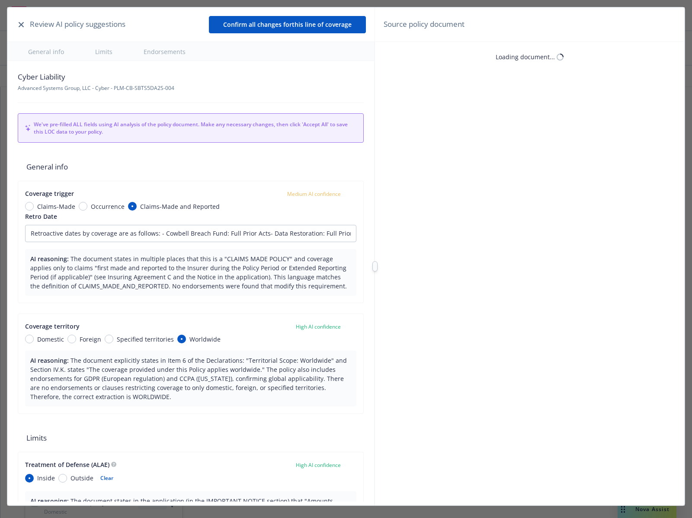
type input "Retroactive dates by coverage are as follows: - Cowbell Breach Fund: Full Prior…"
click at [22, 27] on button "button" at bounding box center [21, 24] width 10 height 10
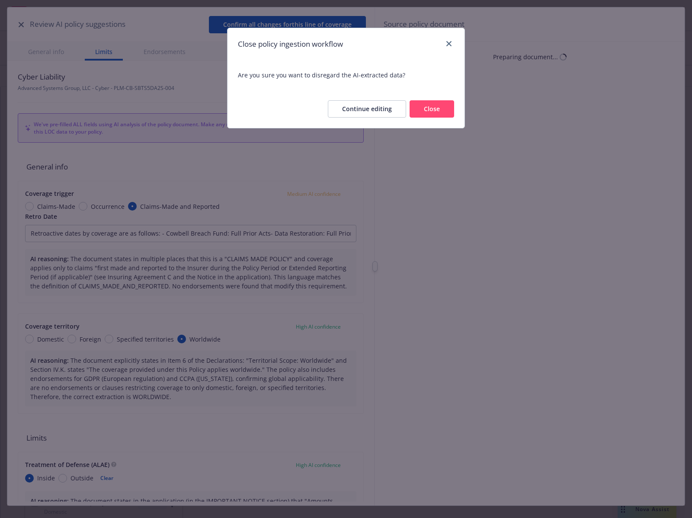
click at [434, 103] on button "Close" at bounding box center [432, 108] width 45 height 17
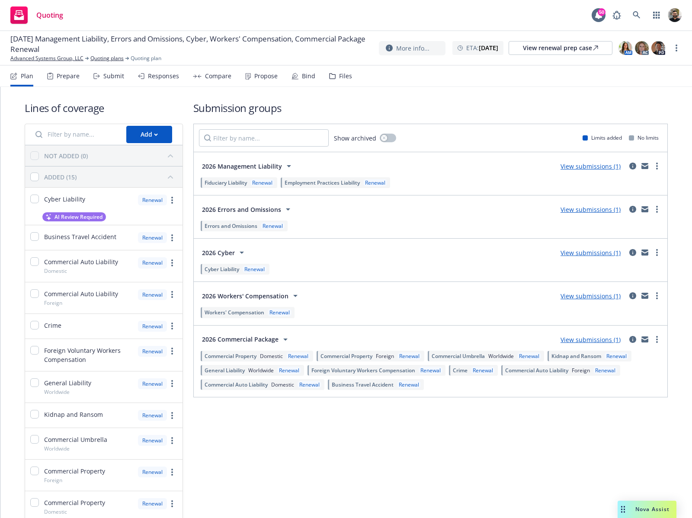
click at [276, 315] on div "Renewal" at bounding box center [280, 312] width 24 height 7
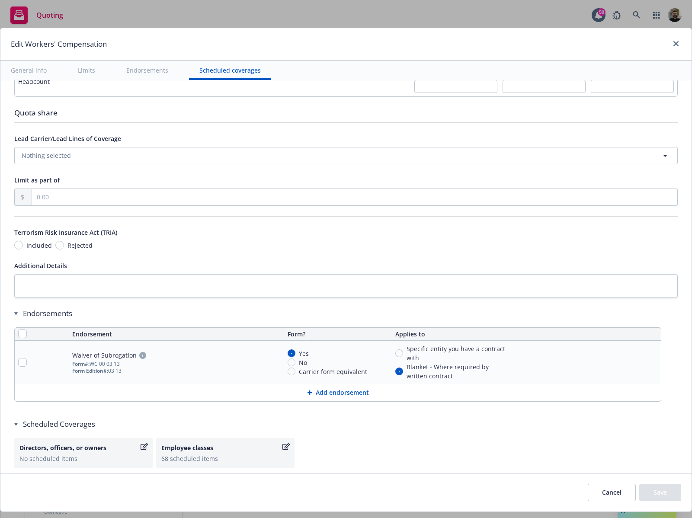
scroll to position [690, 0]
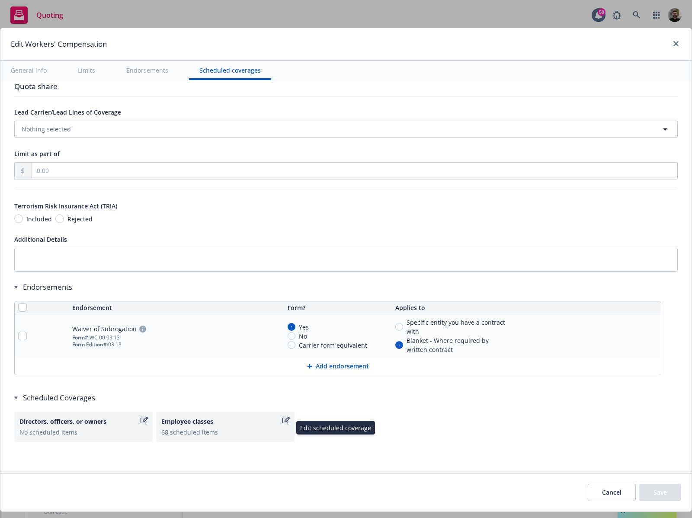
click at [257, 418] on div "Employee classes" at bounding box center [220, 421] width 119 height 9
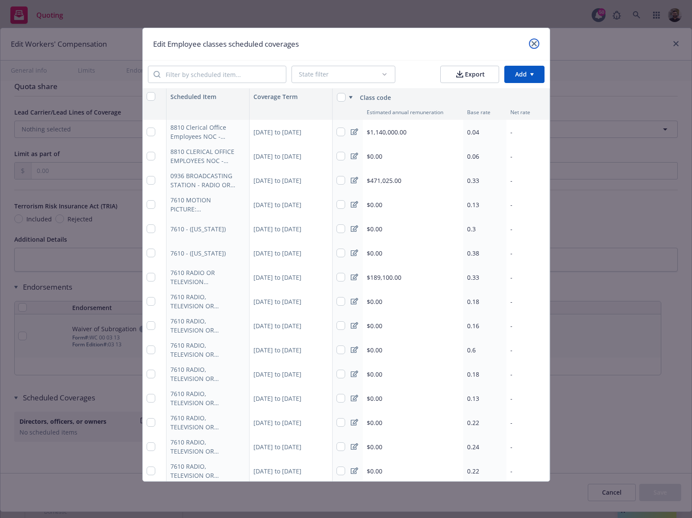
click at [537, 45] on icon "close" at bounding box center [534, 43] width 5 height 5
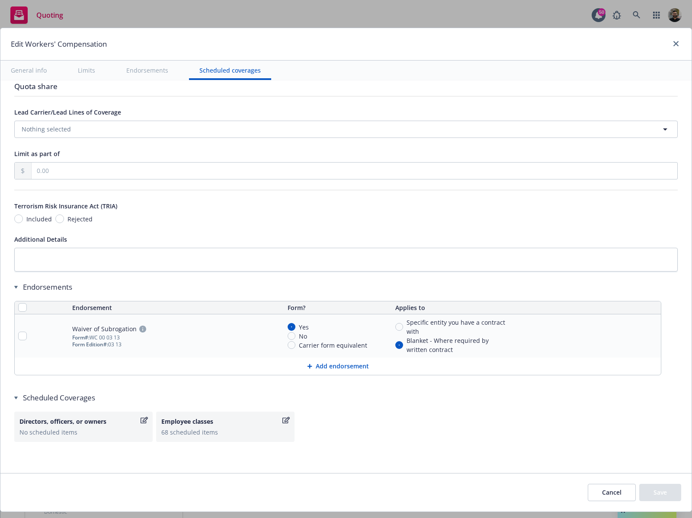
click at [672, 39] on div at bounding box center [674, 43] width 14 height 11
click at [671, 40] on link "close" at bounding box center [676, 43] width 10 height 10
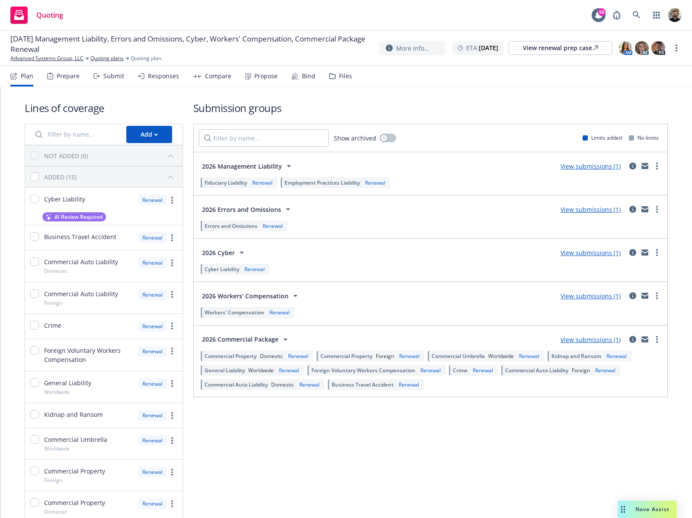
click at [297, 74] on div "Bind" at bounding box center [304, 76] width 24 height 21
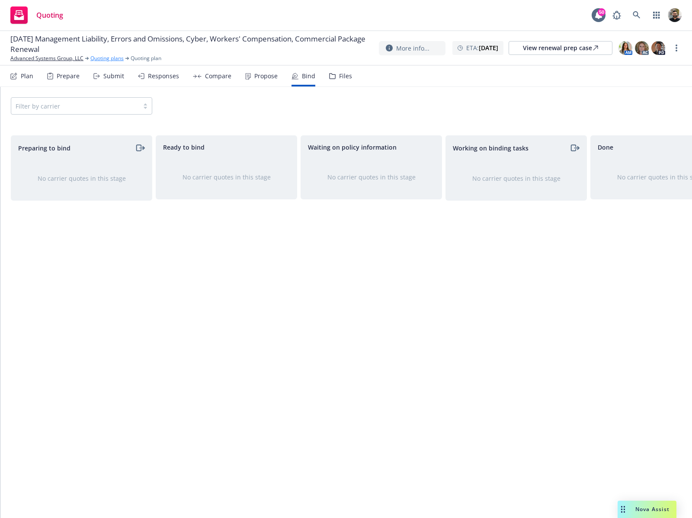
click at [101, 60] on link "Quoting plans" at bounding box center [106, 59] width 33 height 8
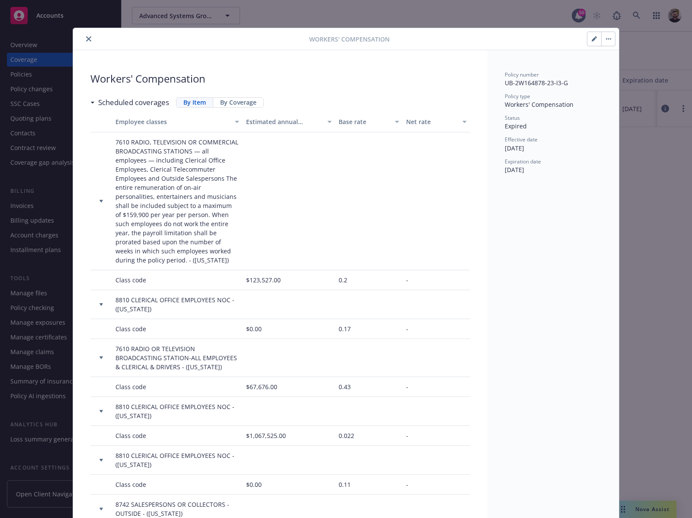
click at [238, 101] on span "By Coverage" at bounding box center [238, 102] width 36 height 9
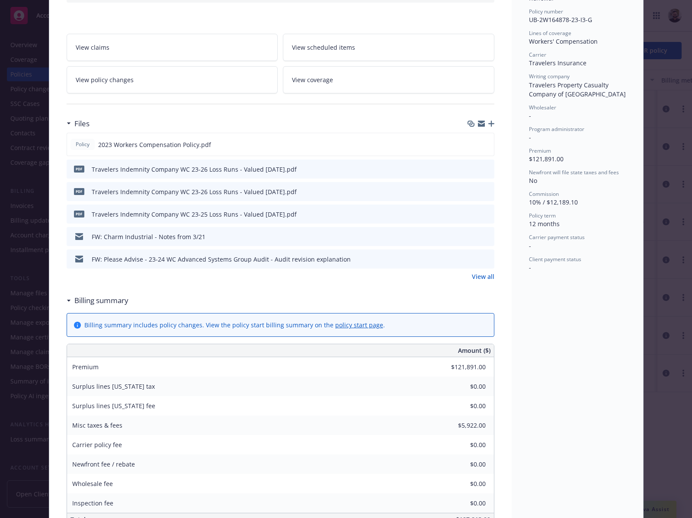
scroll to position [611, 0]
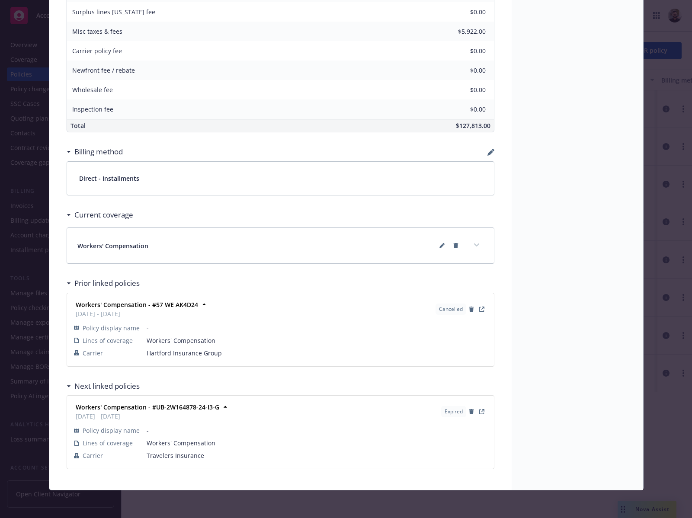
type textarea "x"
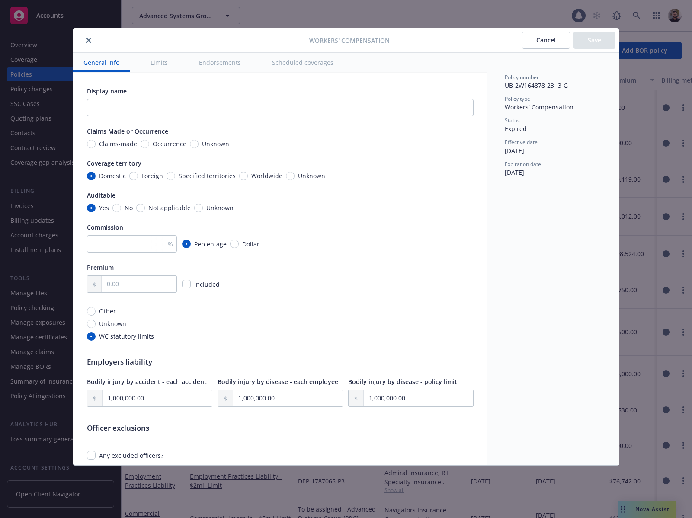
type textarea "x"
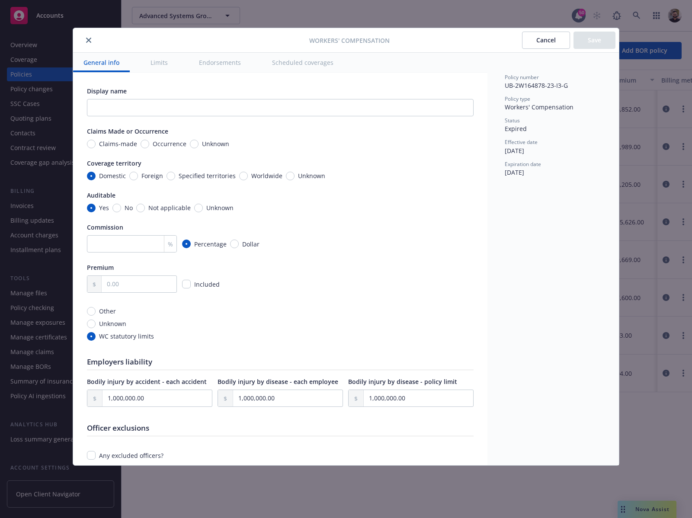
type textarea "x"
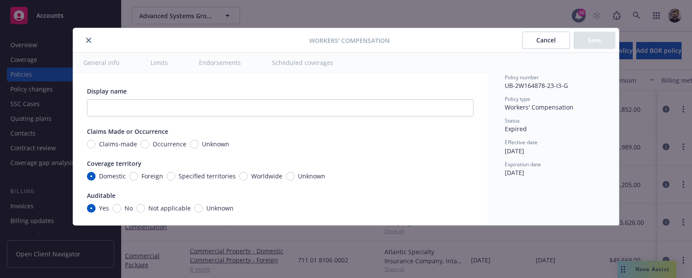
type textarea "x"
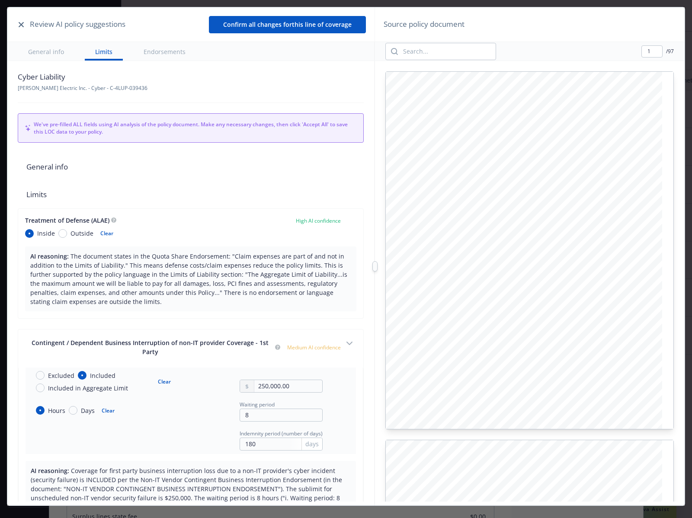
click at [20, 26] on icon "button" at bounding box center [21, 24] width 5 height 5
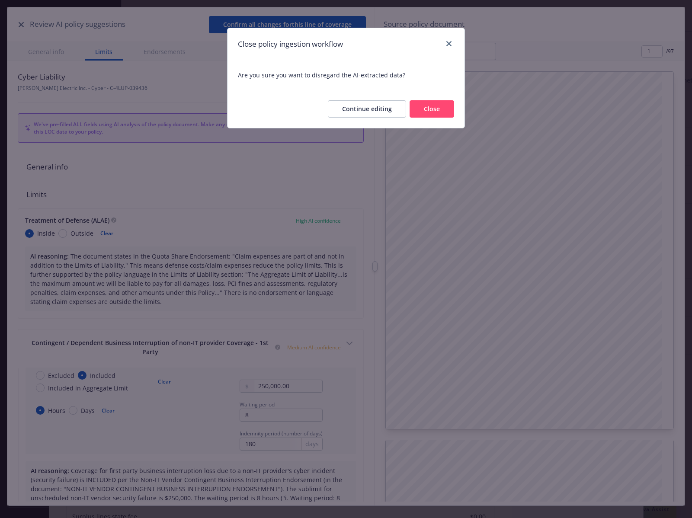
click at [430, 107] on button "Close" at bounding box center [432, 108] width 45 height 17
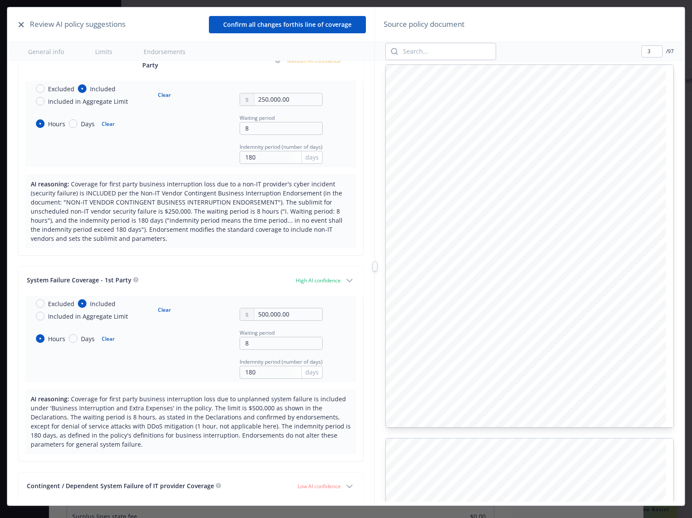
scroll to position [1398, 0]
type input "5"
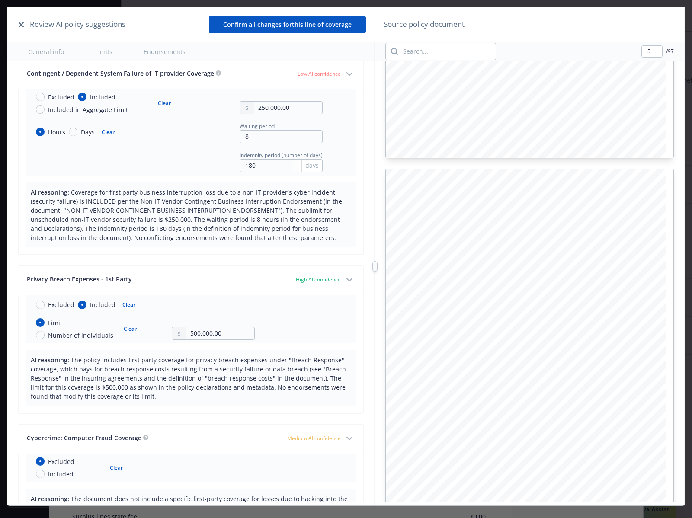
scroll to position [706, 0]
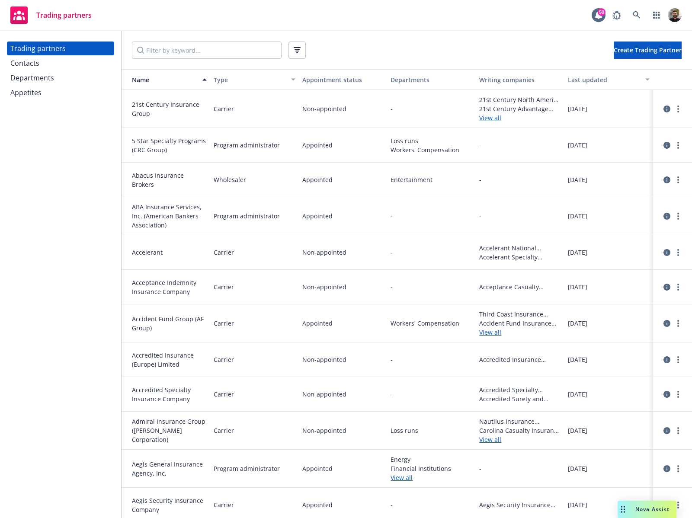
click at [652, 508] on span "Nova Assist" at bounding box center [652, 509] width 34 height 7
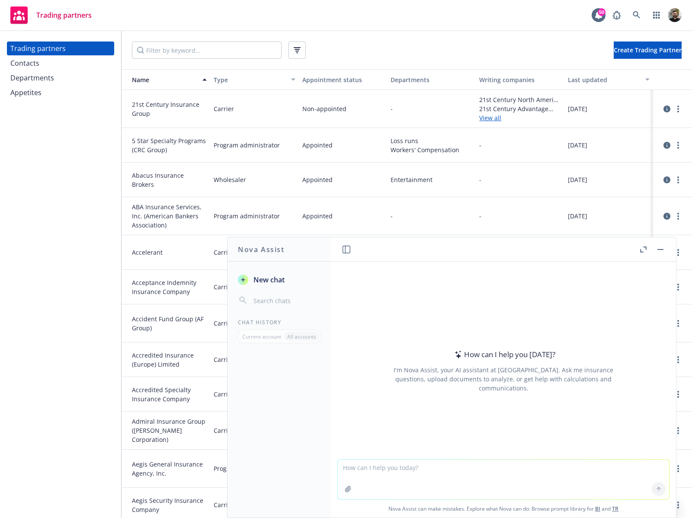
click at [595, 512] on link "BI" at bounding box center [597, 508] width 5 height 7
click at [345, 252] on icon "button" at bounding box center [347, 250] width 8 height 8
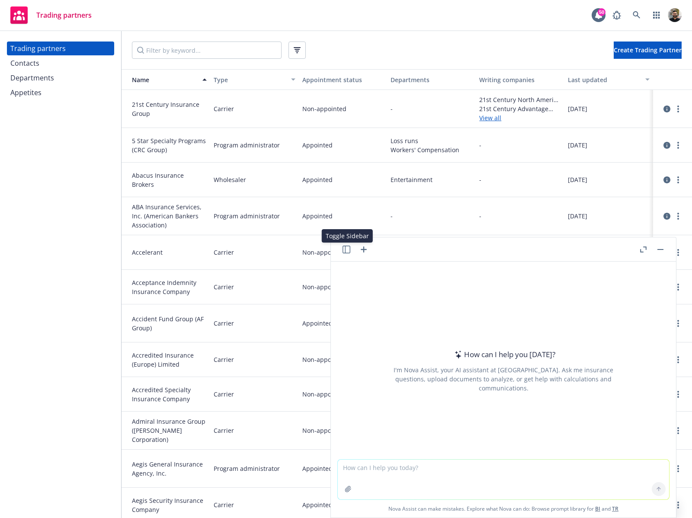
click at [345, 252] on icon "button" at bounding box center [347, 250] width 8 height 8
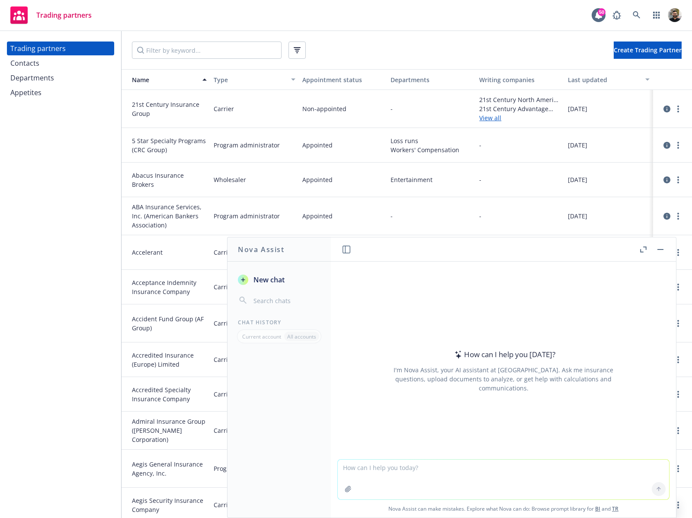
click at [465, 475] on textarea at bounding box center [503, 480] width 331 height 40
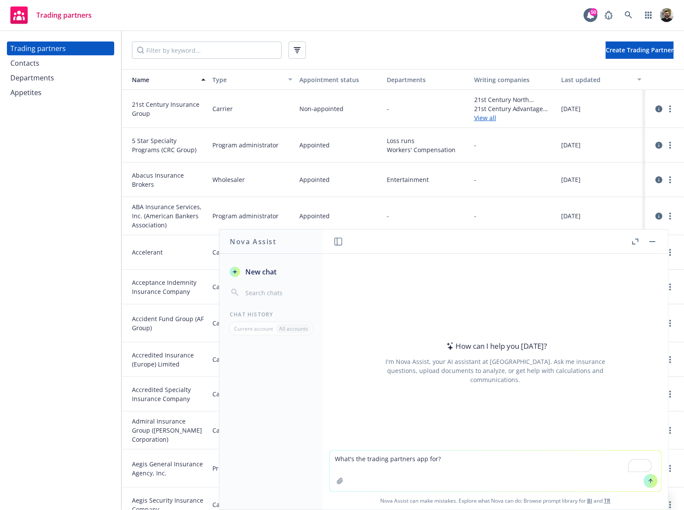
type textarea "What's the trading partners app for?"
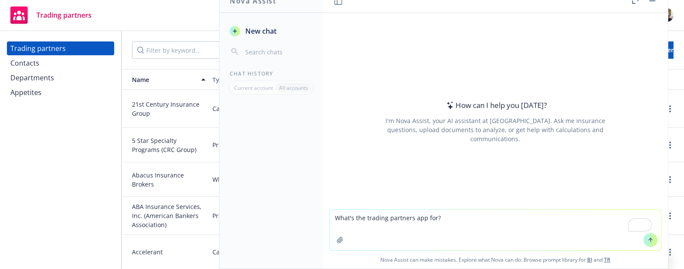
click at [471, 222] on textarea "What's the trading partners app for?" at bounding box center [495, 230] width 331 height 41
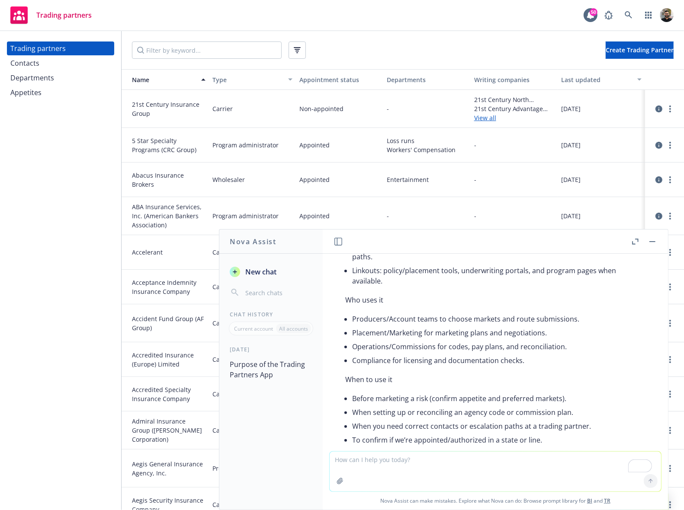
scroll to position [257, 0]
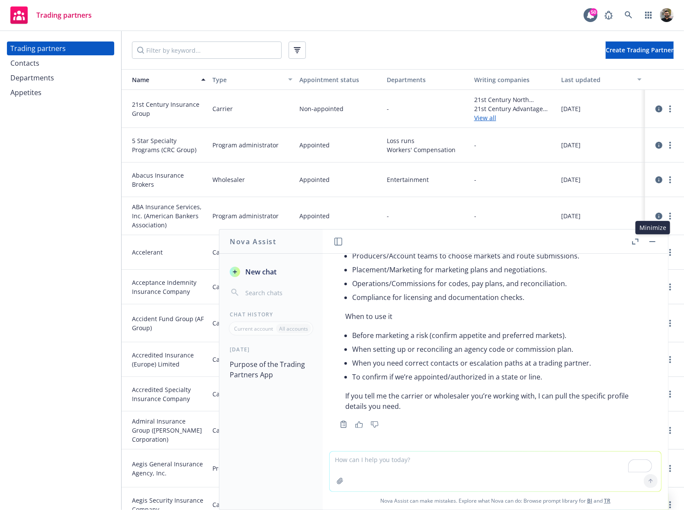
click at [653, 239] on button "button" at bounding box center [652, 242] width 10 height 10
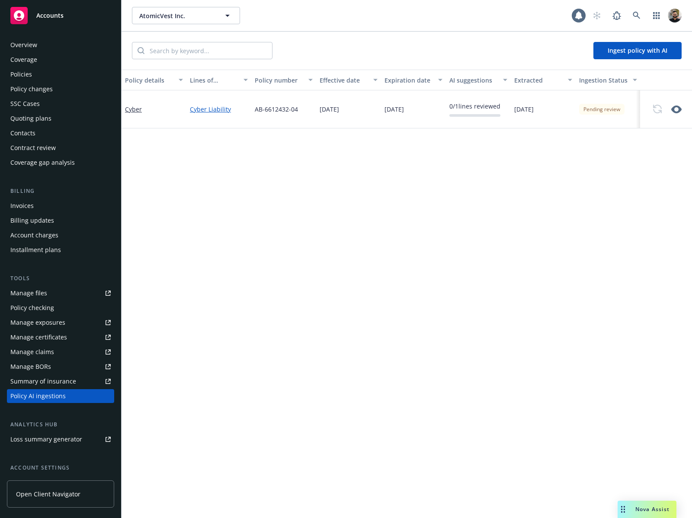
scroll to position [74, 0]
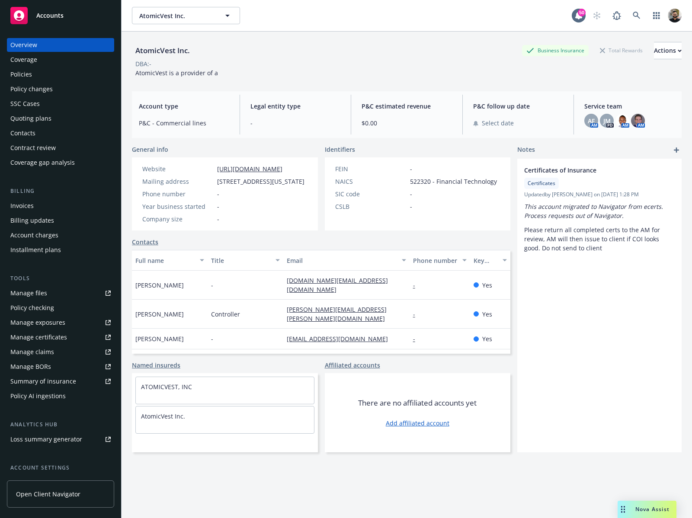
click at [70, 401] on div "Policy AI ingestions" at bounding box center [60, 396] width 100 height 14
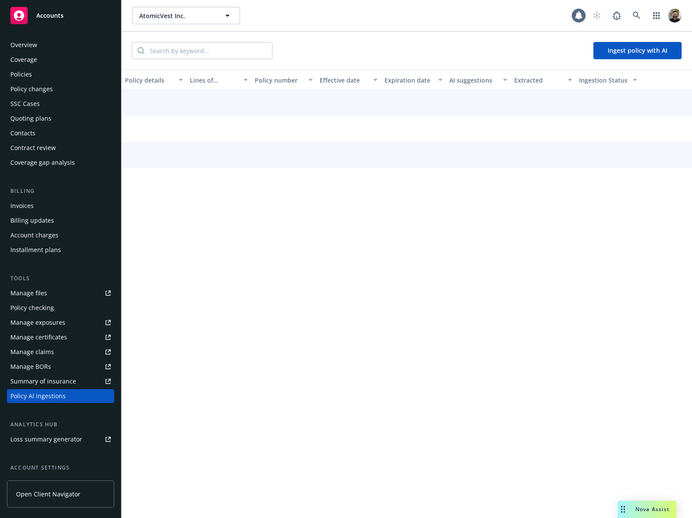
scroll to position [74, 0]
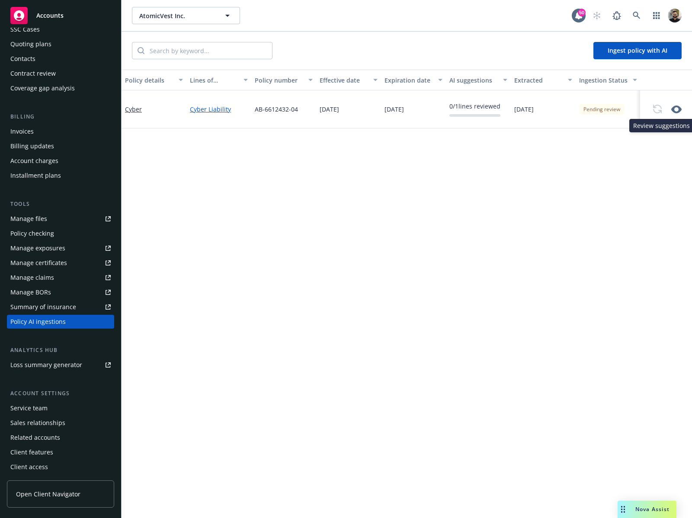
click at [677, 106] on icon "button" at bounding box center [676, 110] width 10 height 8
